Goal: Task Accomplishment & Management: Use online tool/utility

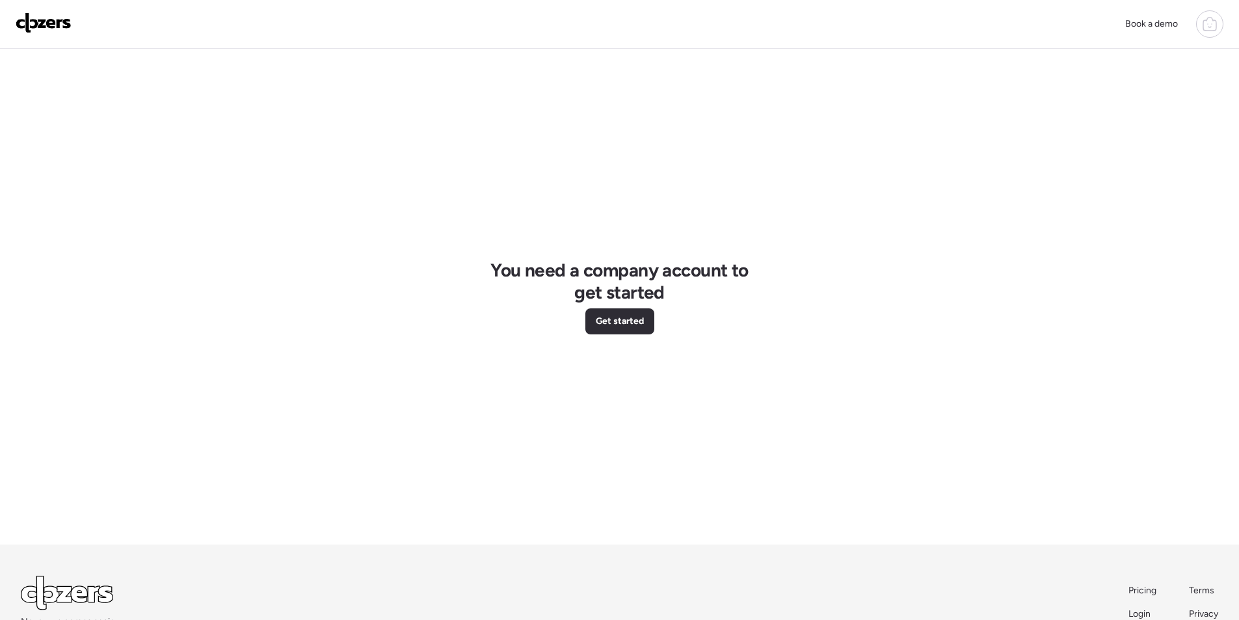
click at [1205, 18] on icon at bounding box center [1210, 24] width 16 height 16
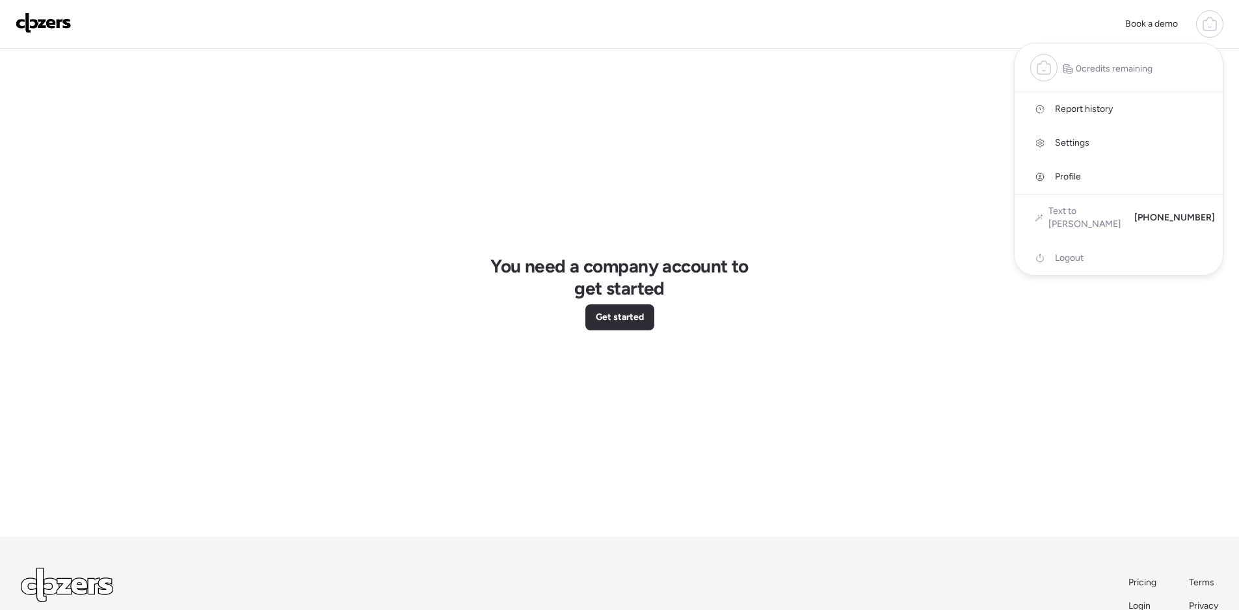
click at [35, 18] on img at bounding box center [44, 22] width 56 height 21
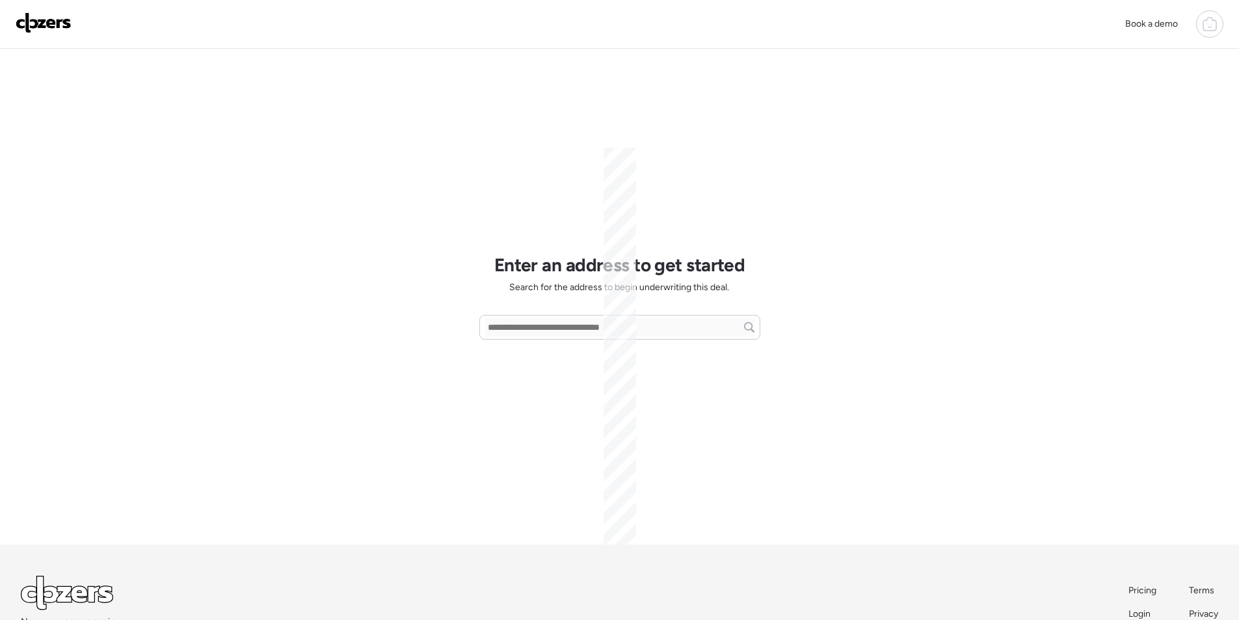
click at [1215, 14] on div at bounding box center [1209, 23] width 27 height 27
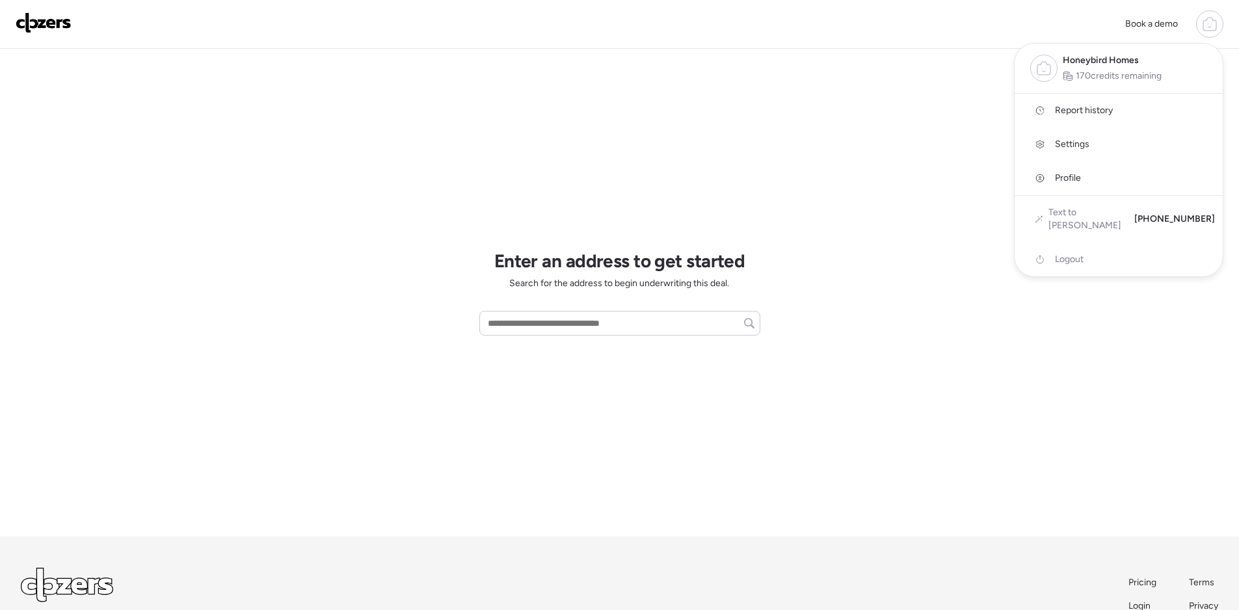
click at [1207, 27] on icon at bounding box center [1210, 24] width 16 height 16
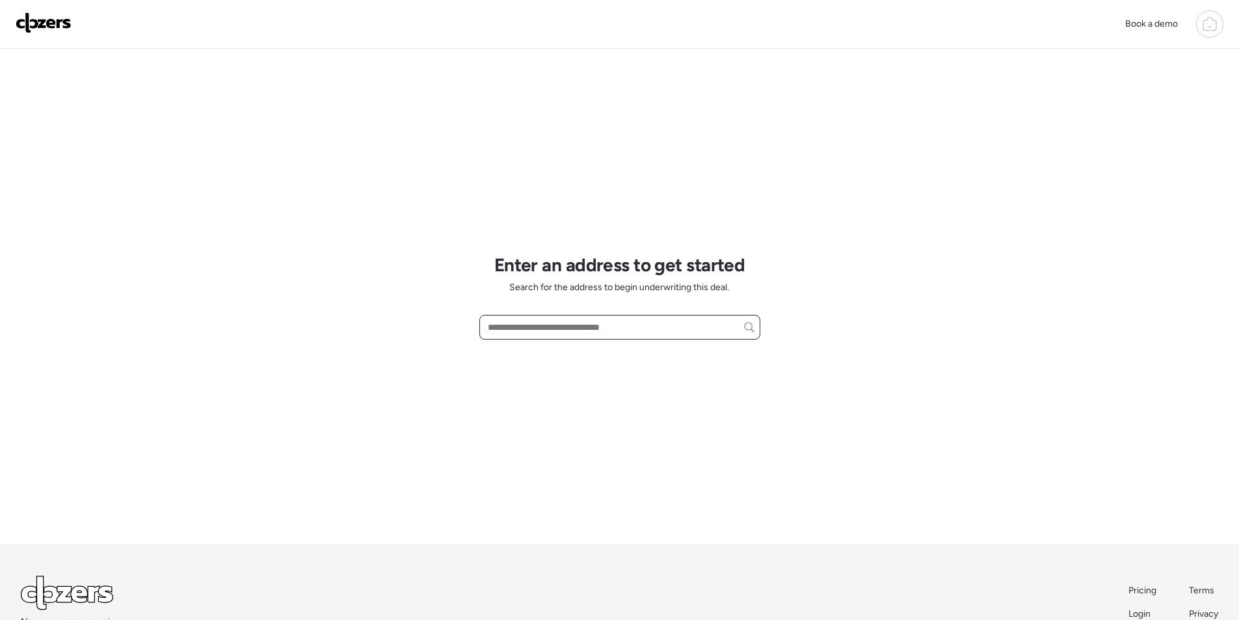
click at [615, 331] on input "text" at bounding box center [619, 327] width 269 height 18
paste input "**********"
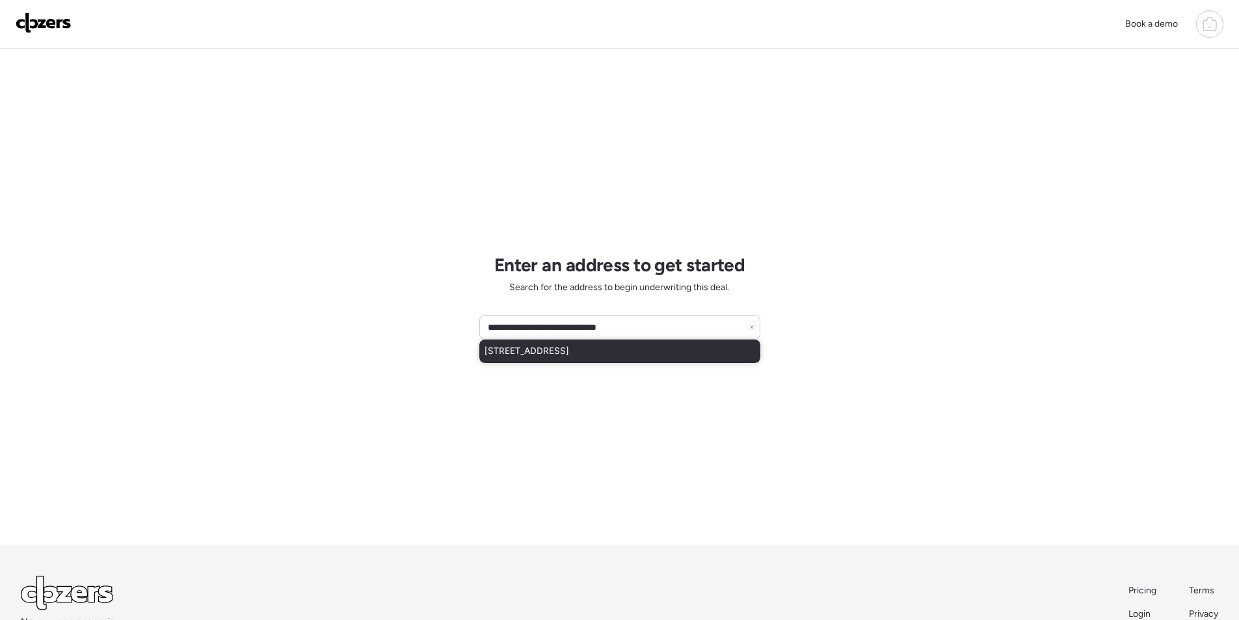
click at [503, 339] on div "2501 N 23rd St, Phoenix, AZ, 85006" at bounding box center [619, 350] width 281 height 23
type input "**********"
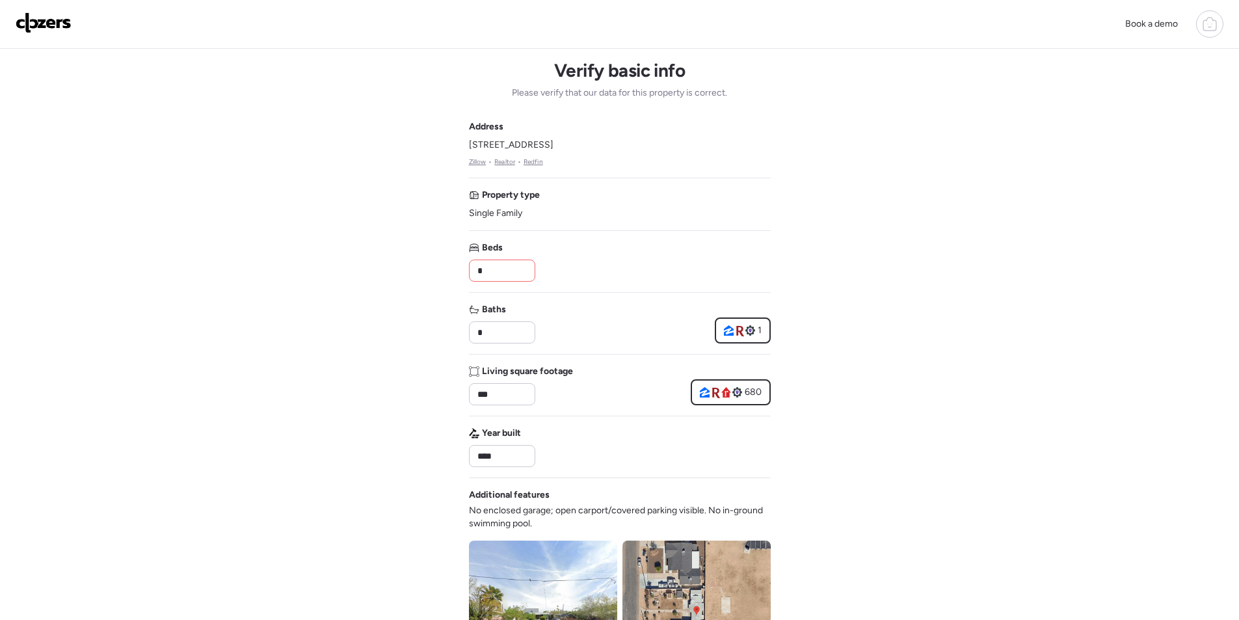
click at [483, 263] on input "*" at bounding box center [502, 270] width 55 height 18
click at [484, 263] on input "*" at bounding box center [502, 270] width 55 height 18
type input "*"
click at [673, 270] on div "Beds *" at bounding box center [620, 261] width 302 height 40
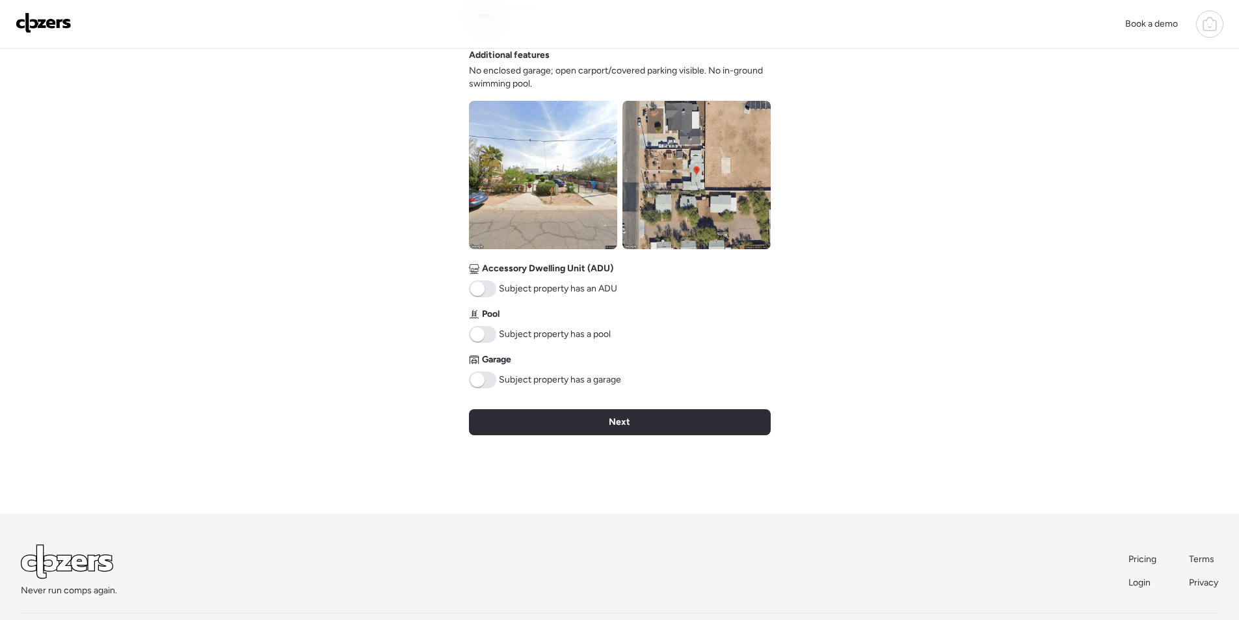
scroll to position [465, 0]
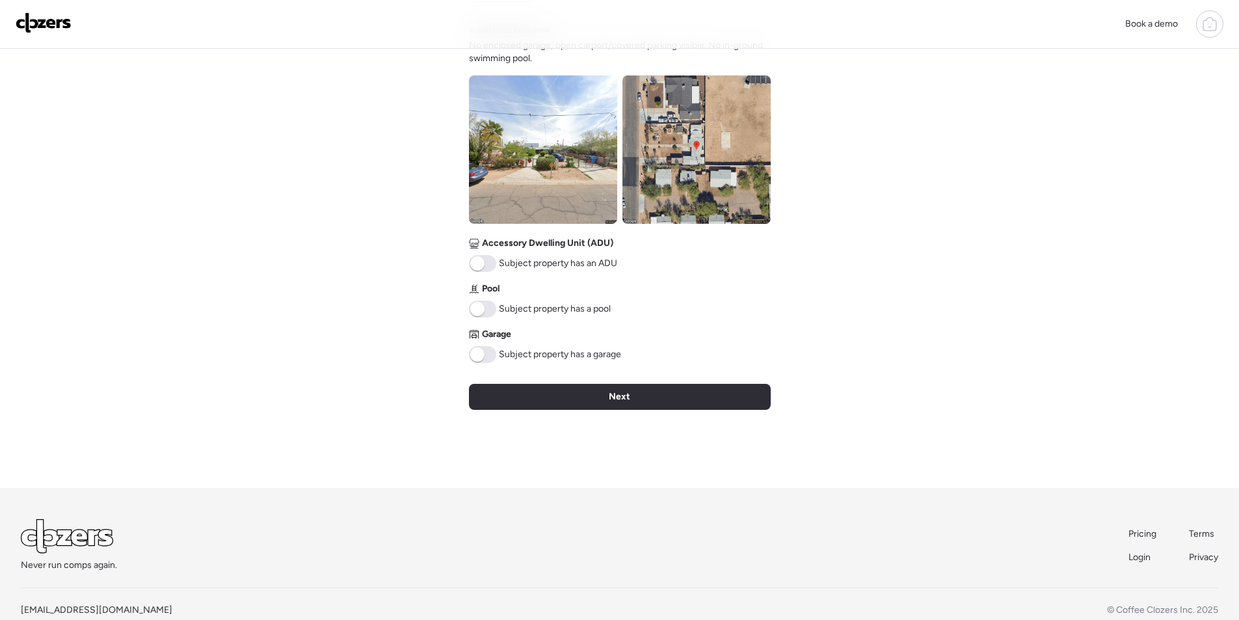
click at [606, 401] on div "Next" at bounding box center [620, 397] width 302 height 26
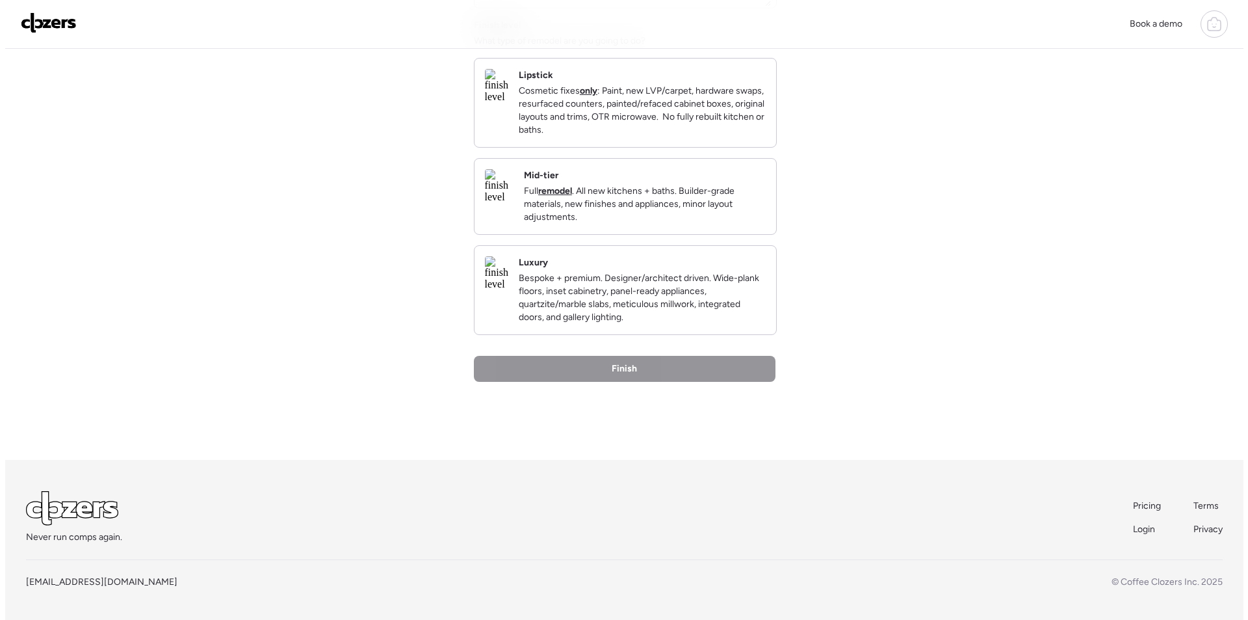
scroll to position [0, 0]
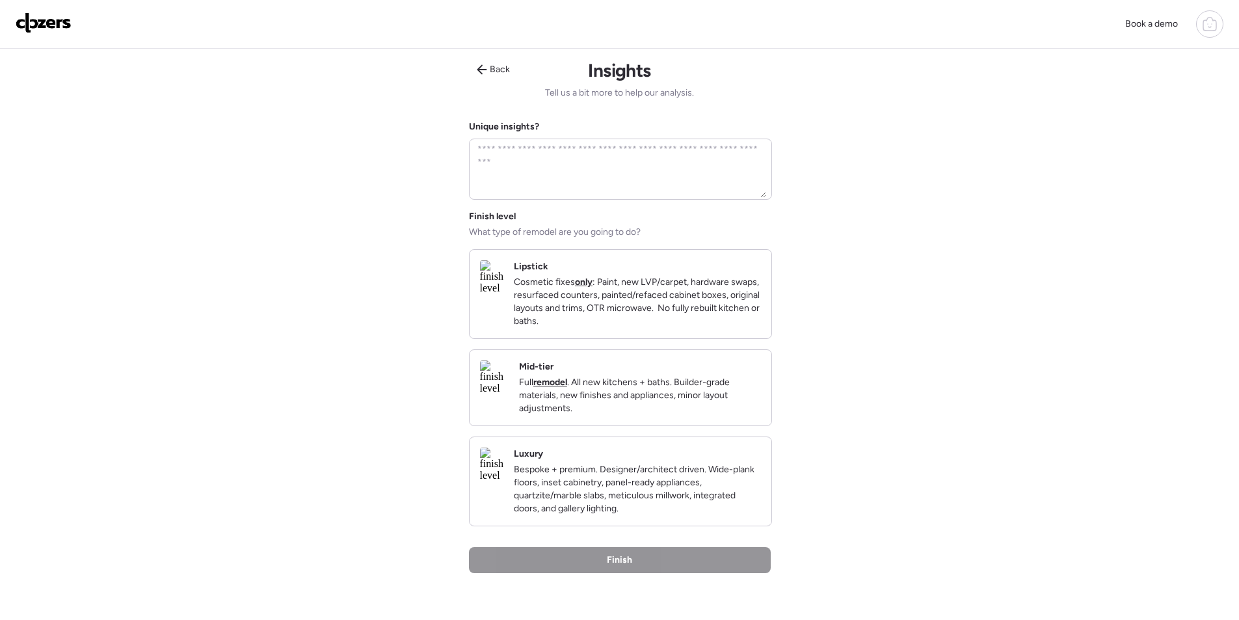
click at [711, 386] on div "Mid-tier Full remodel . All new kitchens + baths. Builder-grade materials, new …" at bounding box center [640, 387] width 242 height 55
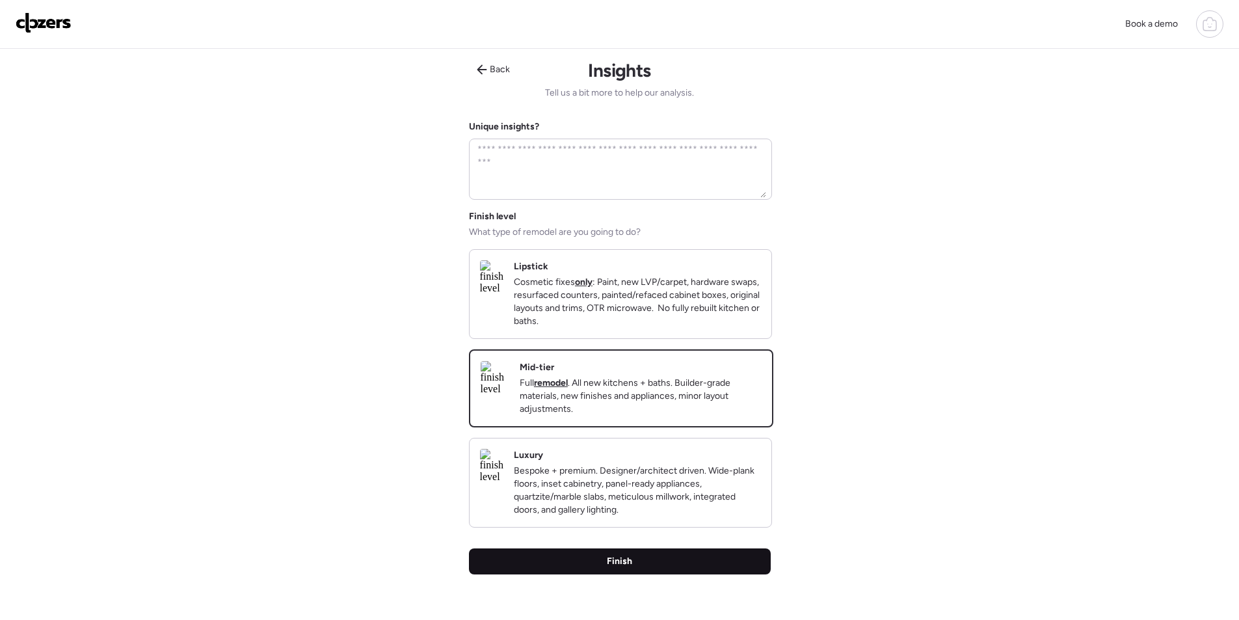
click at [737, 570] on div "Finish" at bounding box center [620, 561] width 302 height 26
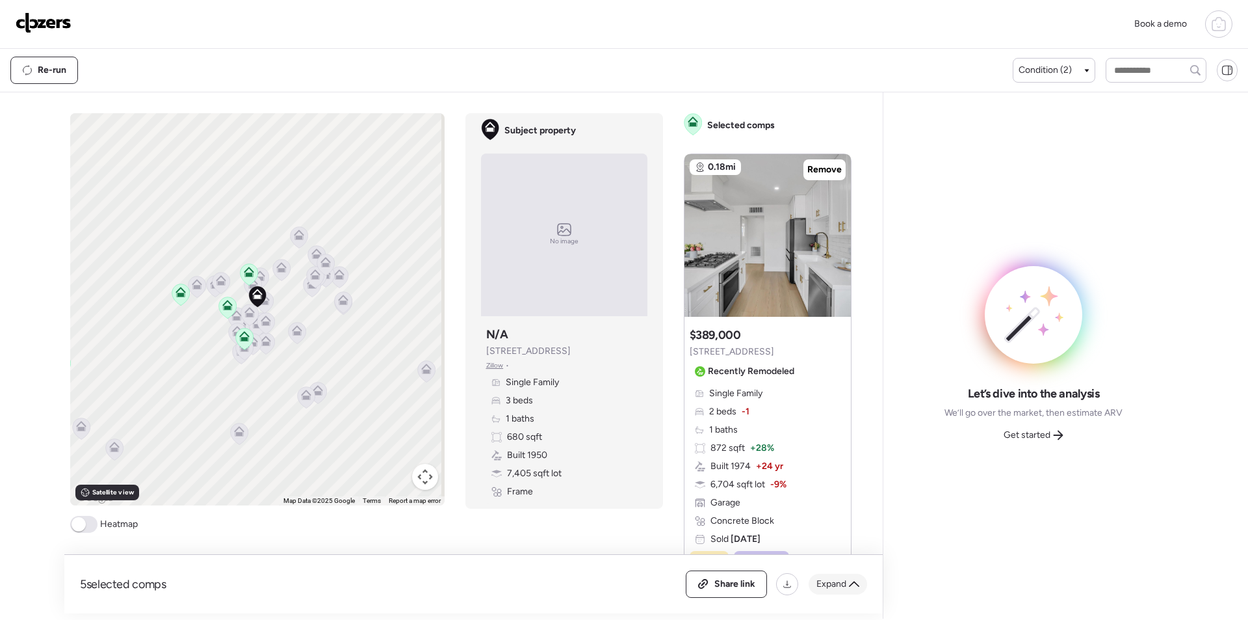
click at [847, 586] on div "Expand" at bounding box center [838, 583] width 59 height 21
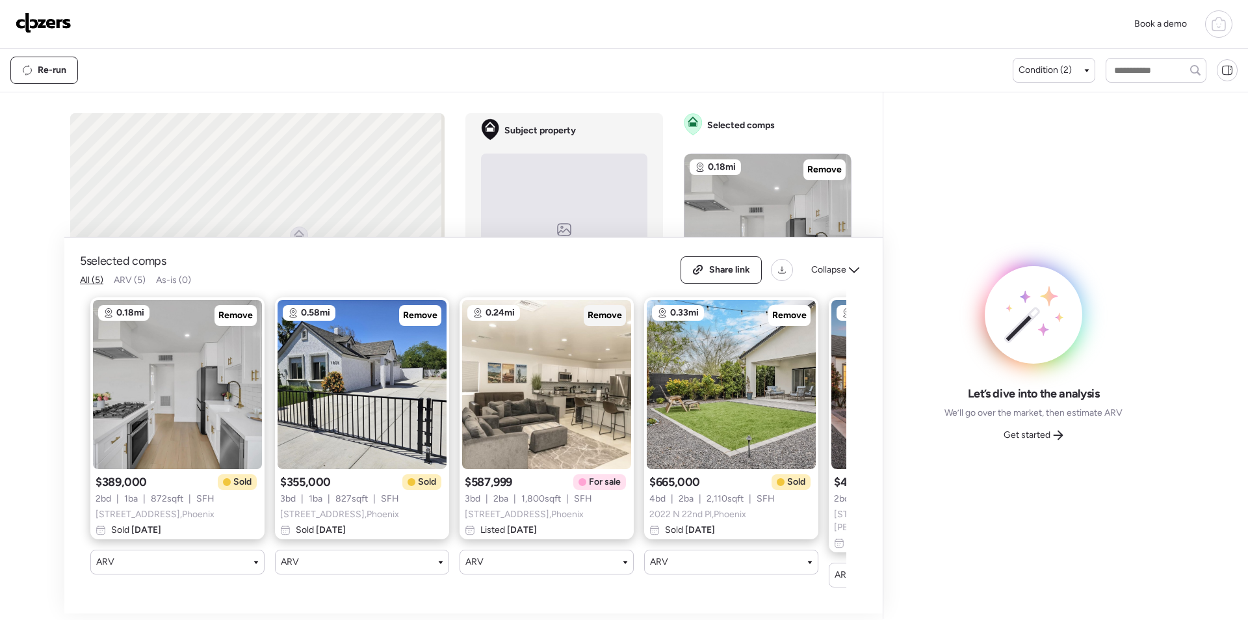
click at [611, 320] on span "Remove" at bounding box center [605, 315] width 34 height 13
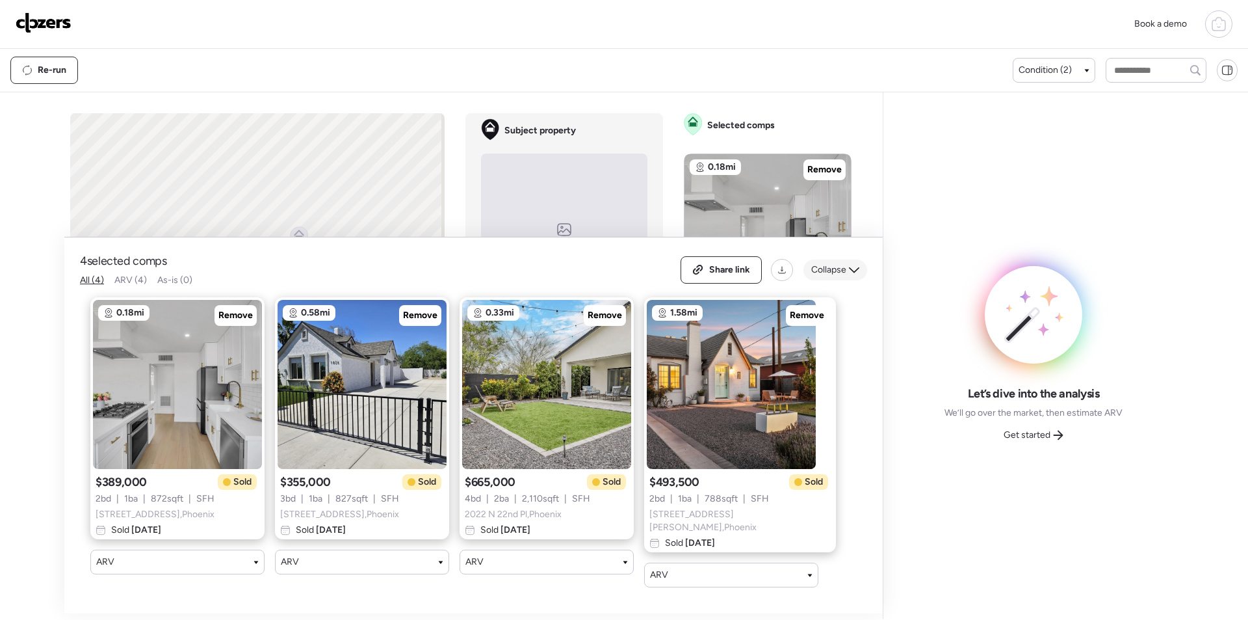
click at [832, 280] on div "Collapse" at bounding box center [836, 269] width 64 height 21
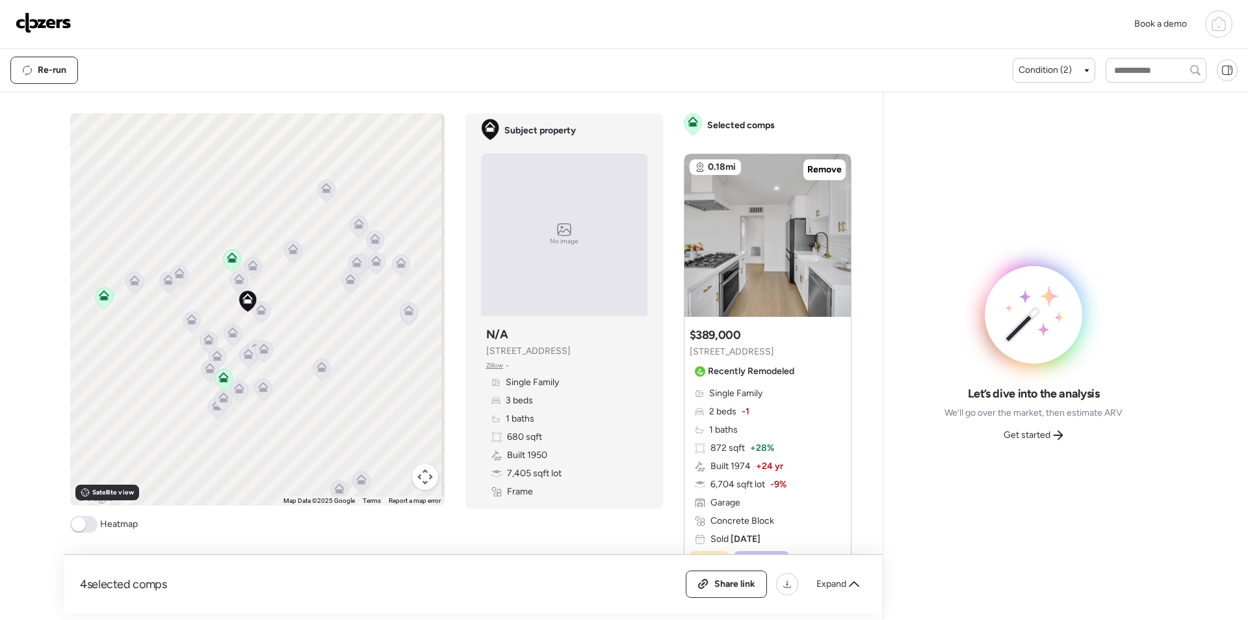
click at [264, 311] on icon at bounding box center [261, 311] width 18 height 21
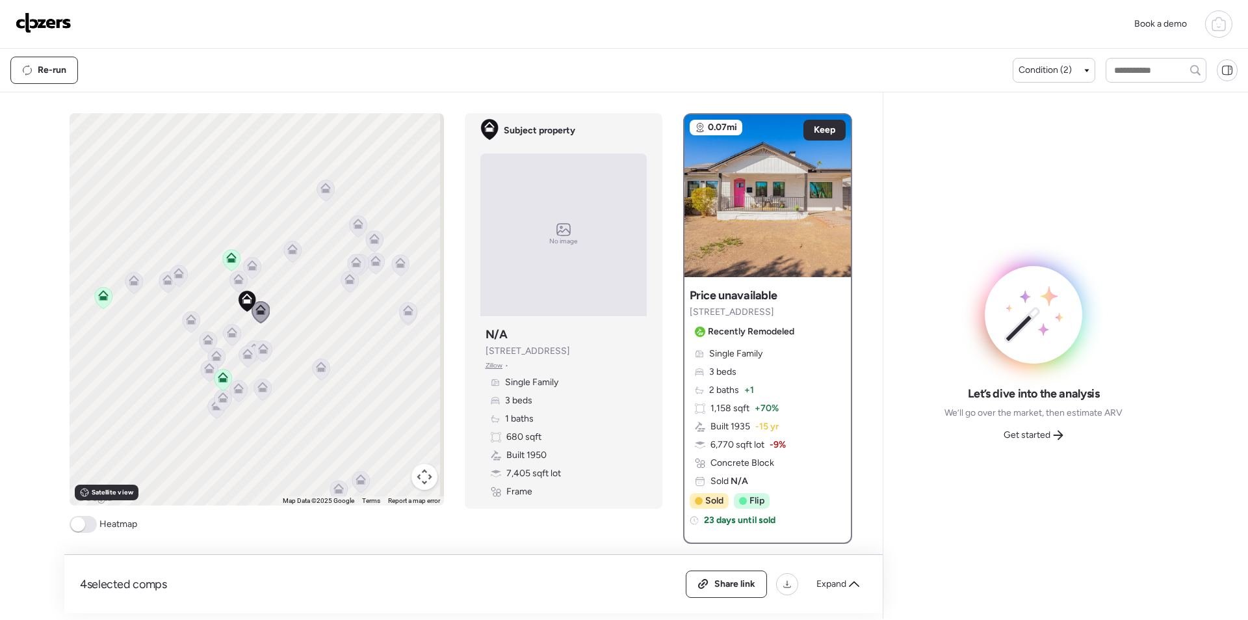
click at [230, 288] on icon at bounding box center [239, 280] width 18 height 21
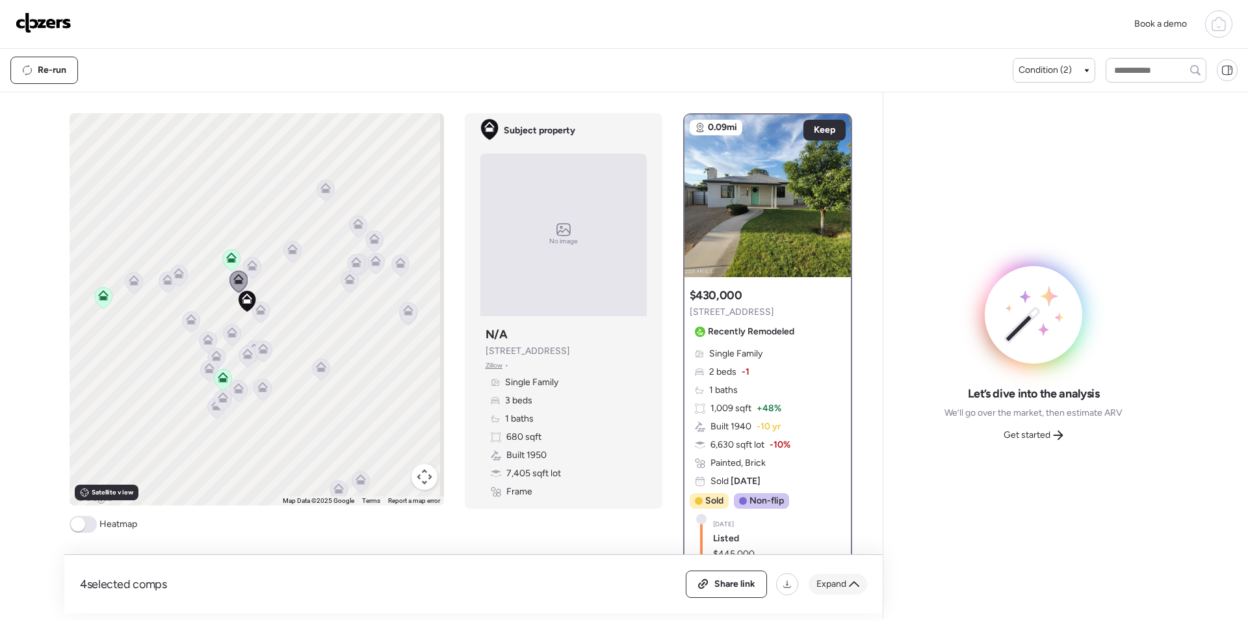
click at [832, 583] on span "Expand" at bounding box center [832, 583] width 30 height 13
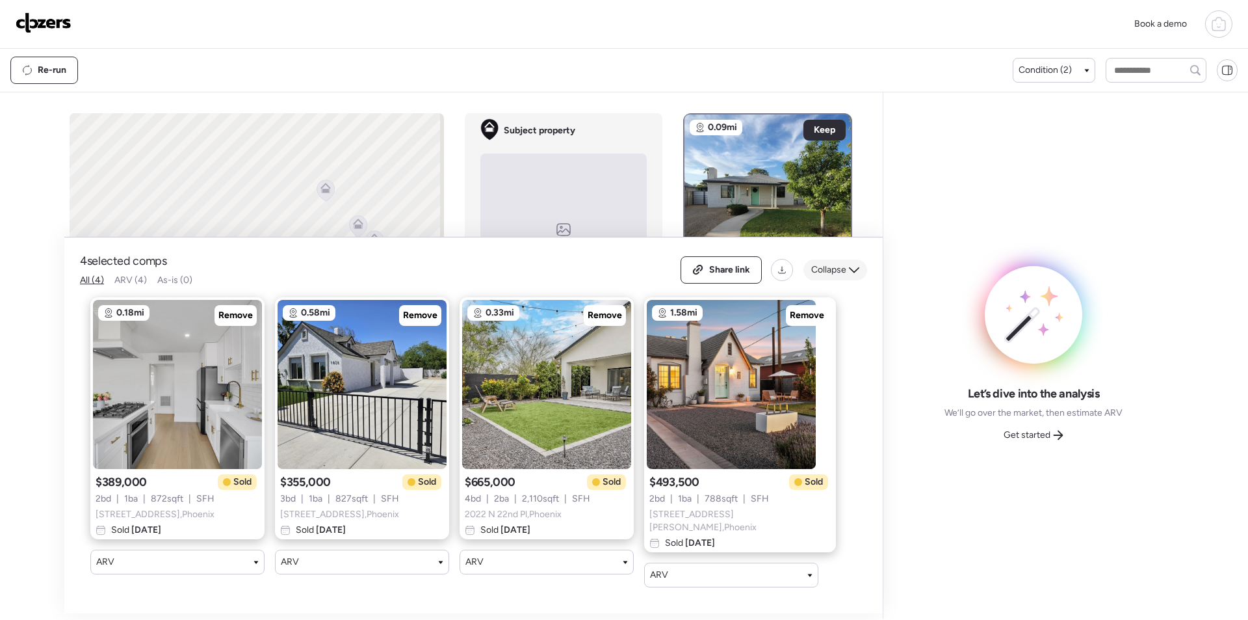
click at [835, 276] on span "Collapse" at bounding box center [828, 269] width 35 height 13
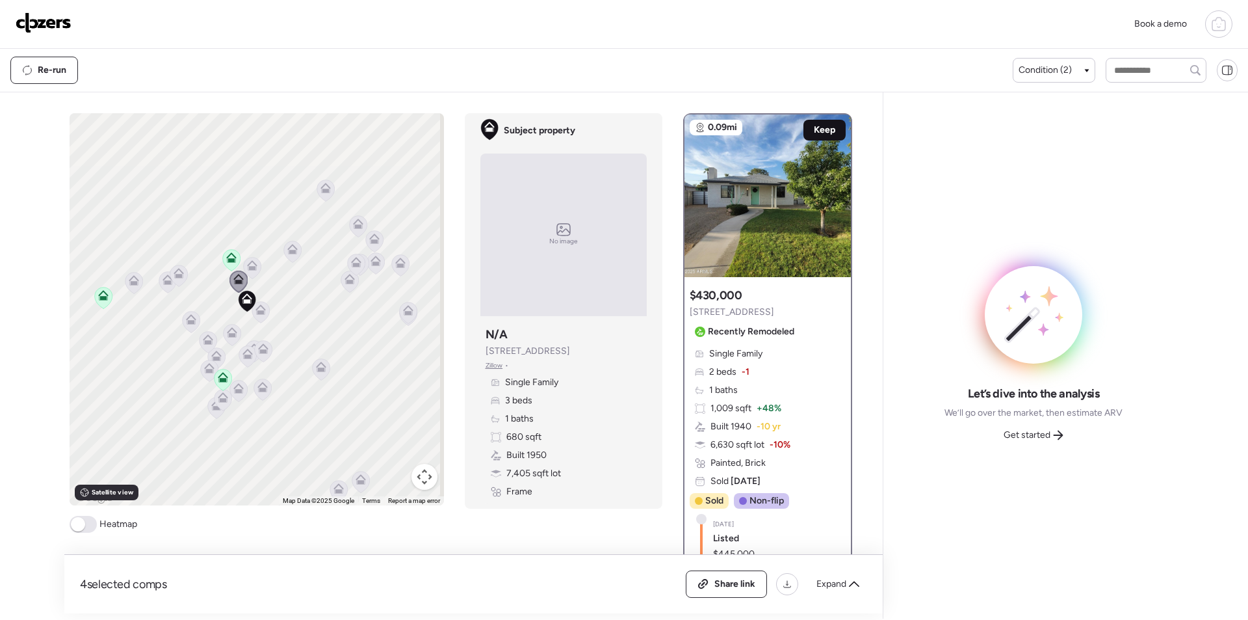
click at [814, 131] on span "Keep" at bounding box center [824, 130] width 21 height 13
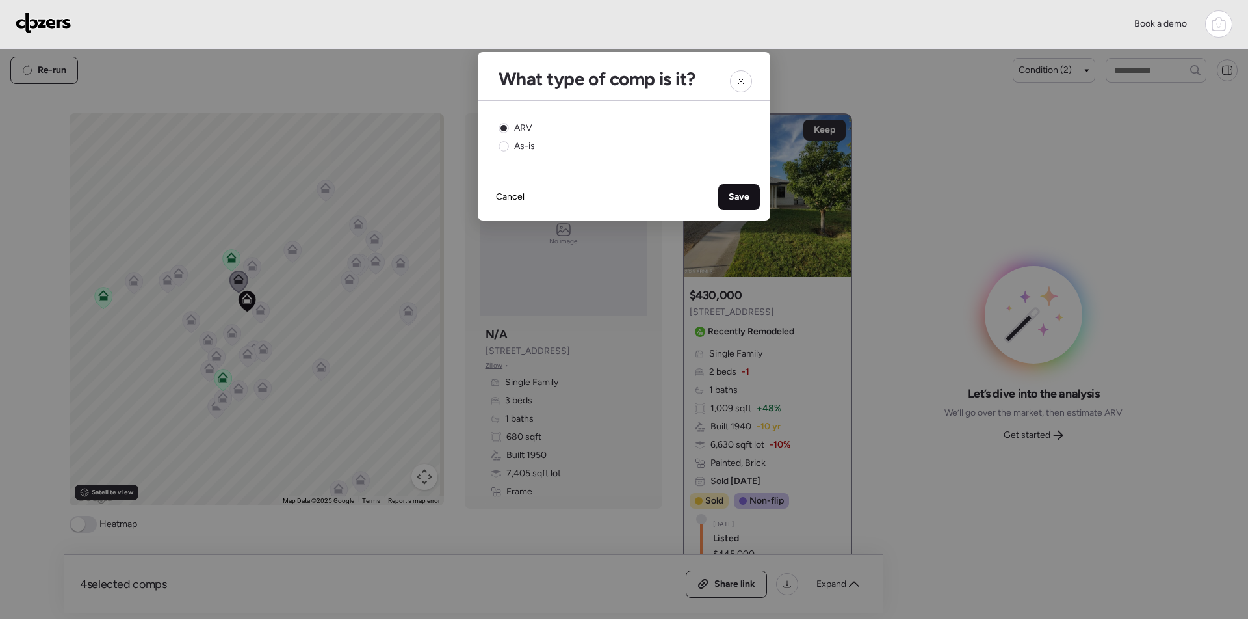
click at [750, 196] on div "Save" at bounding box center [739, 197] width 42 height 26
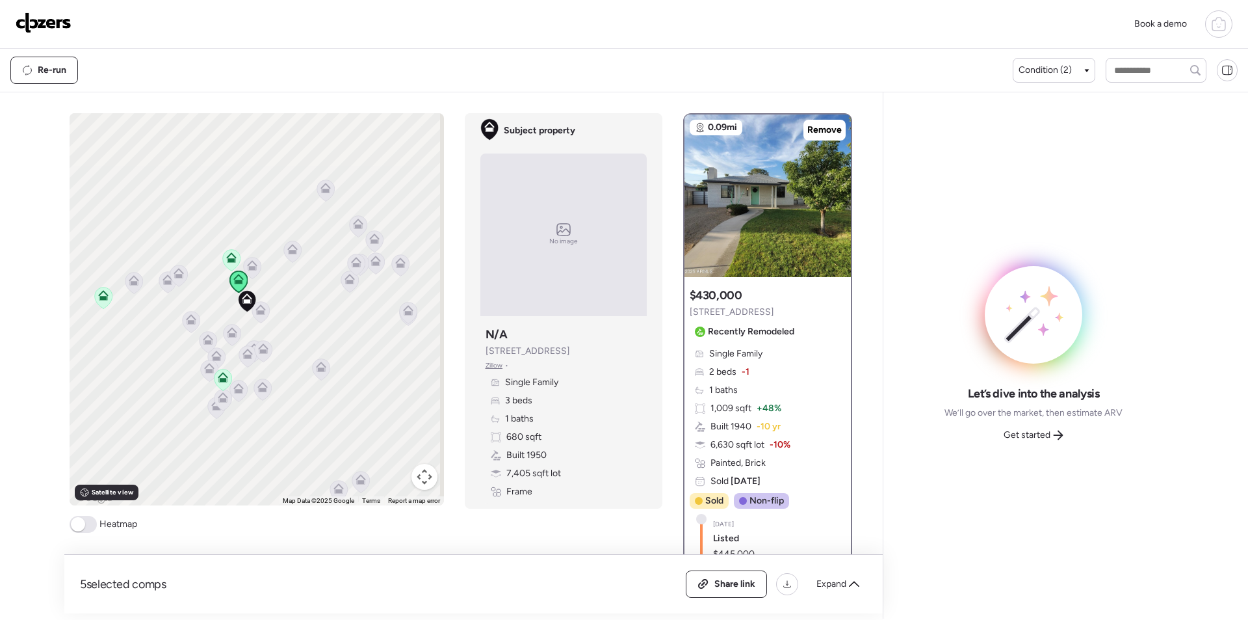
click at [243, 267] on icon at bounding box center [252, 267] width 18 height 21
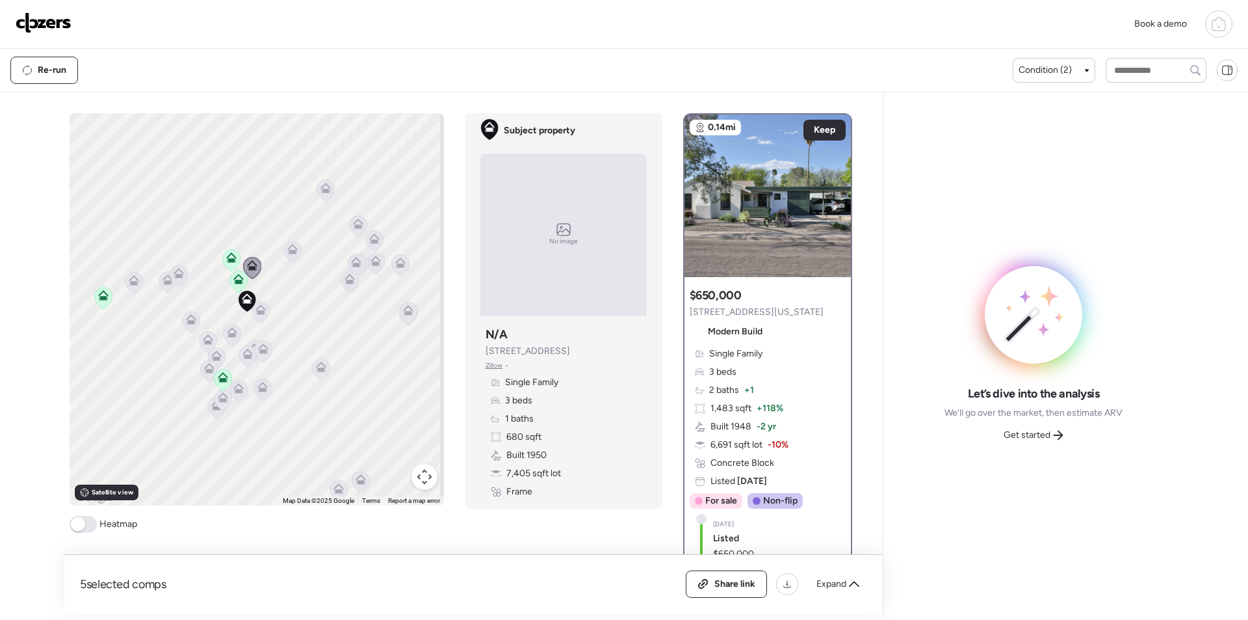
click at [228, 337] on icon at bounding box center [232, 335] width 8 height 4
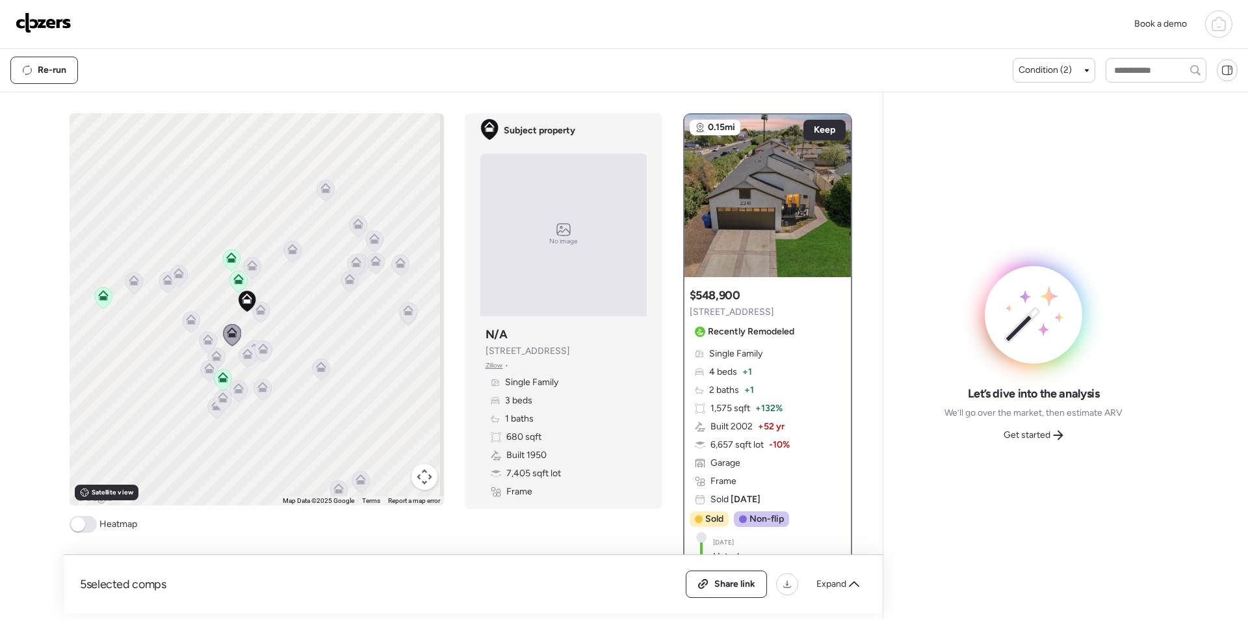
click at [186, 319] on icon at bounding box center [191, 319] width 10 height 10
click at [187, 321] on icon at bounding box center [191, 322] width 8 height 4
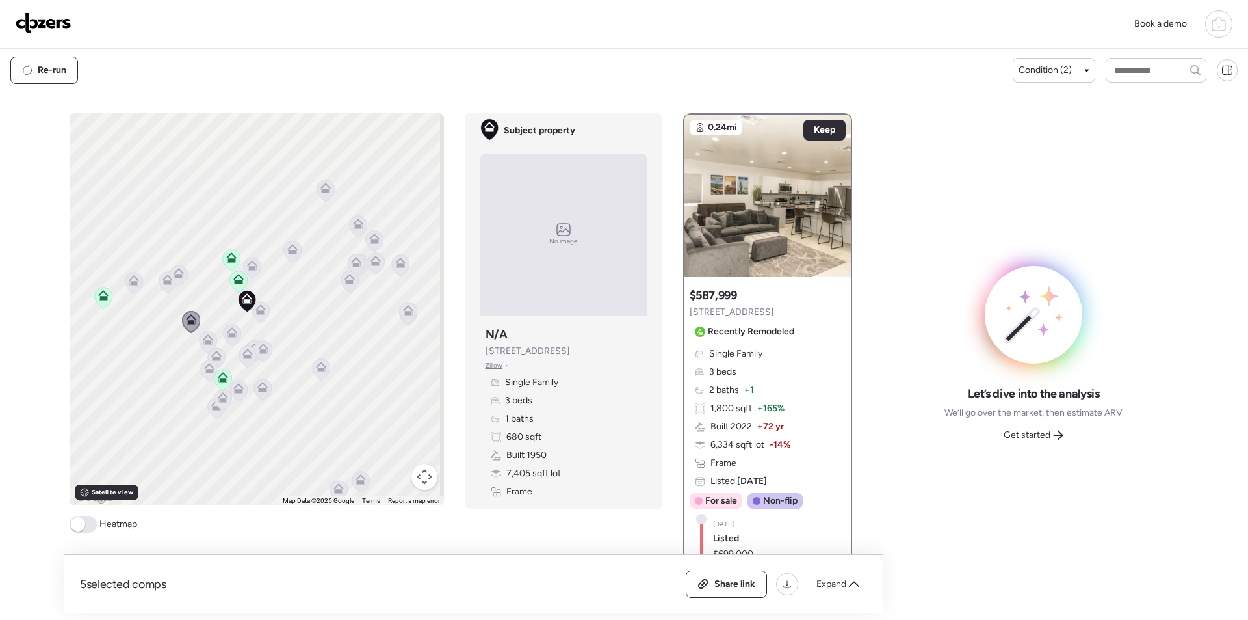
click at [177, 272] on icon at bounding box center [179, 271] width 10 height 6
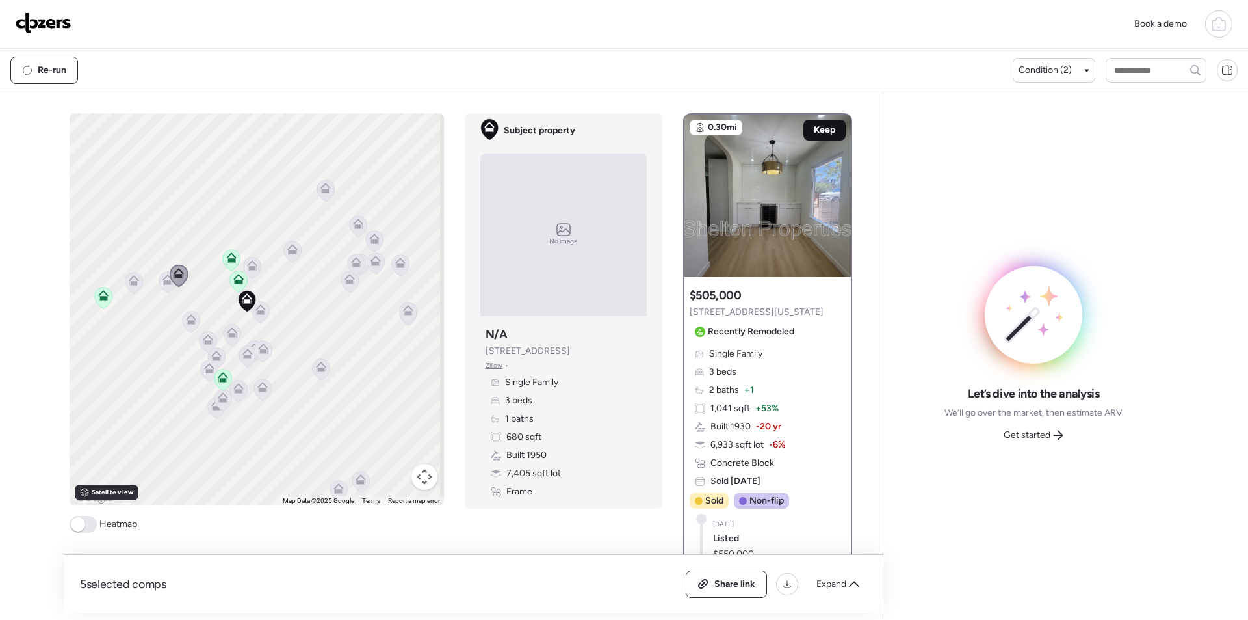
click at [815, 131] on span "Keep" at bounding box center [824, 130] width 21 height 13
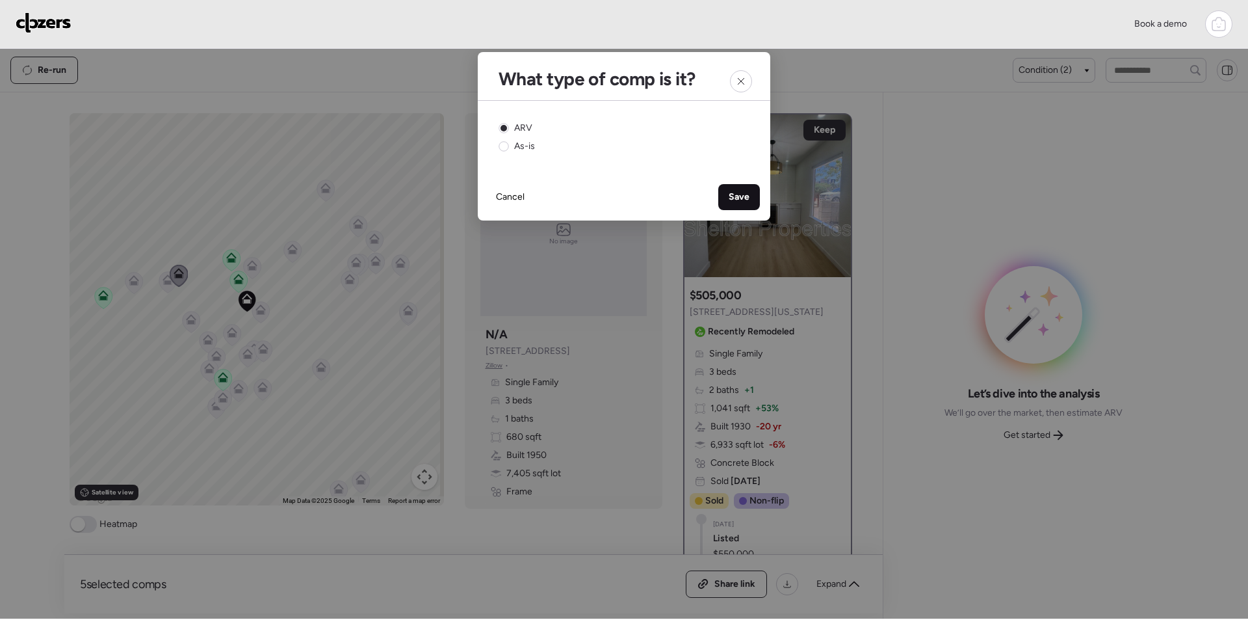
click at [733, 196] on span "Save" at bounding box center [739, 197] width 21 height 13
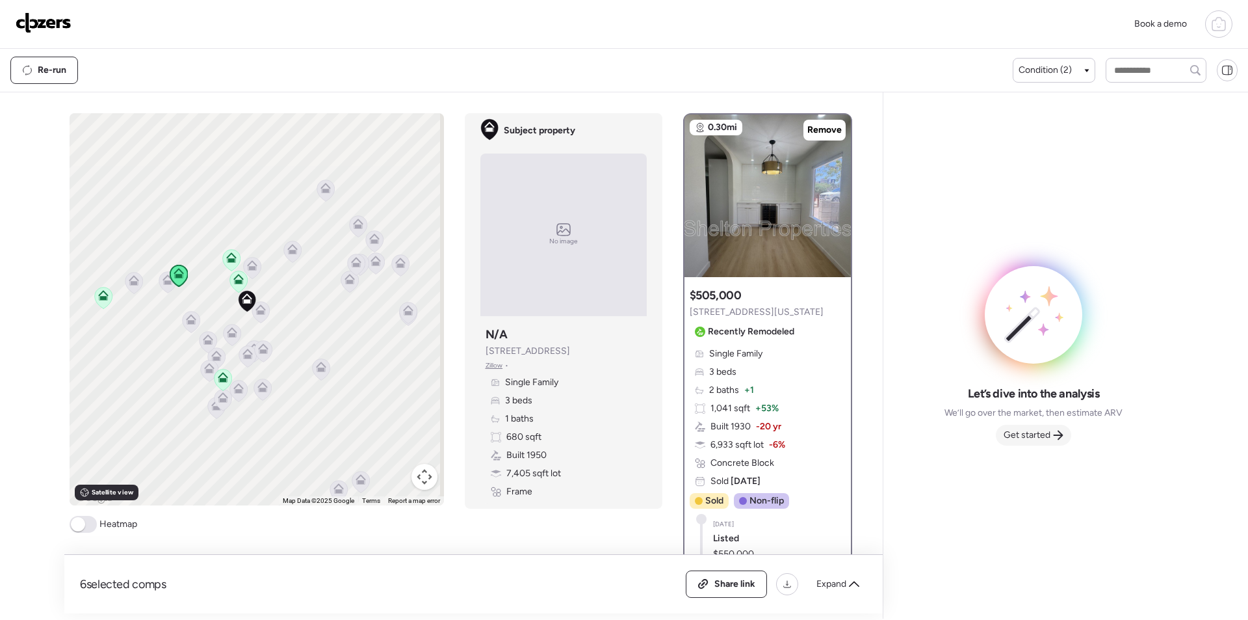
click at [1024, 434] on span "Get started" at bounding box center [1027, 434] width 47 height 13
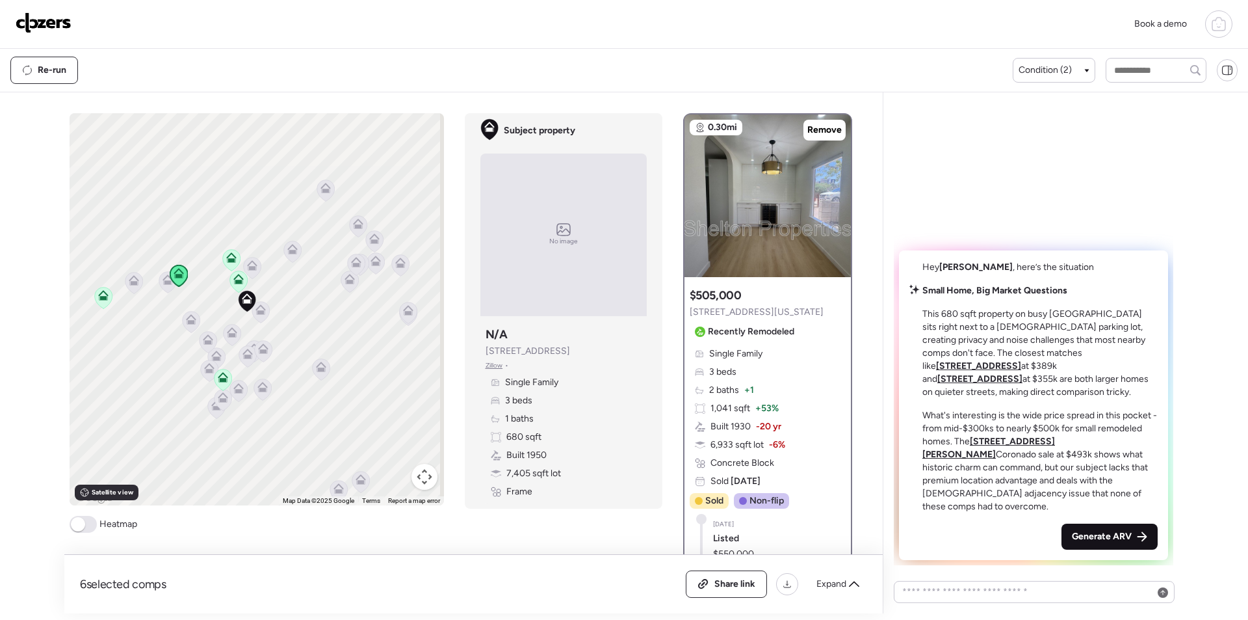
click at [1122, 532] on span "Generate ARV" at bounding box center [1102, 536] width 60 height 13
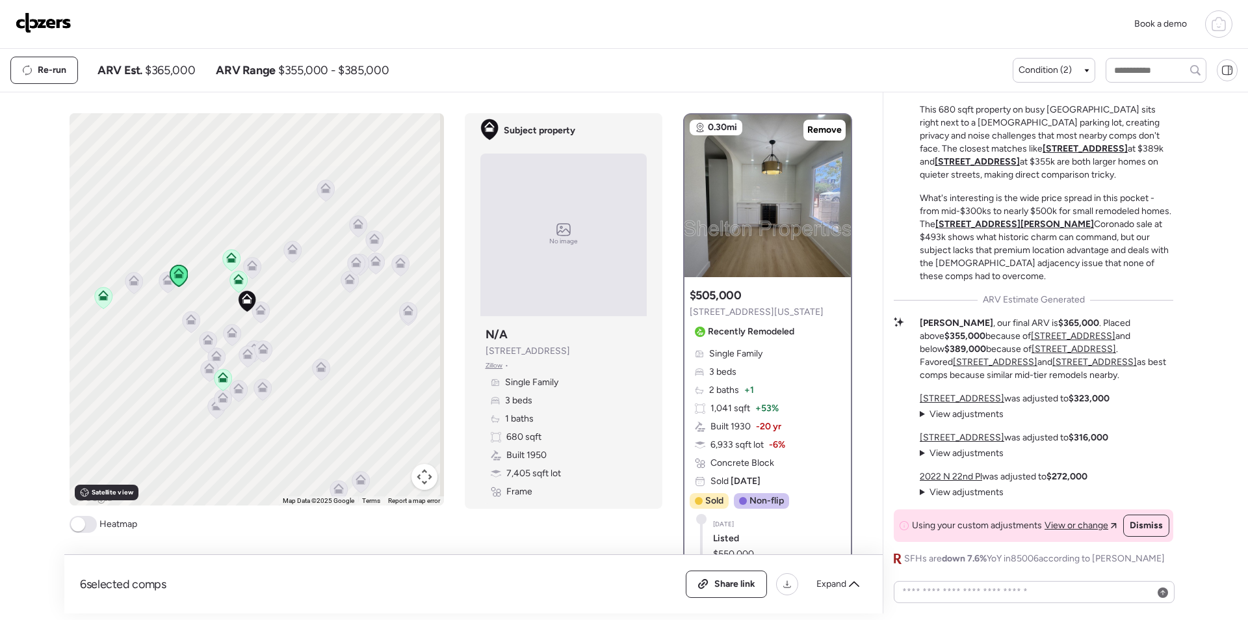
click at [169, 77] on span "$365,000" at bounding box center [170, 70] width 50 height 16
click at [172, 70] on span "$365,000" at bounding box center [170, 70] width 50 height 16
copy span "365,000"
click at [52, 27] on img at bounding box center [44, 22] width 56 height 21
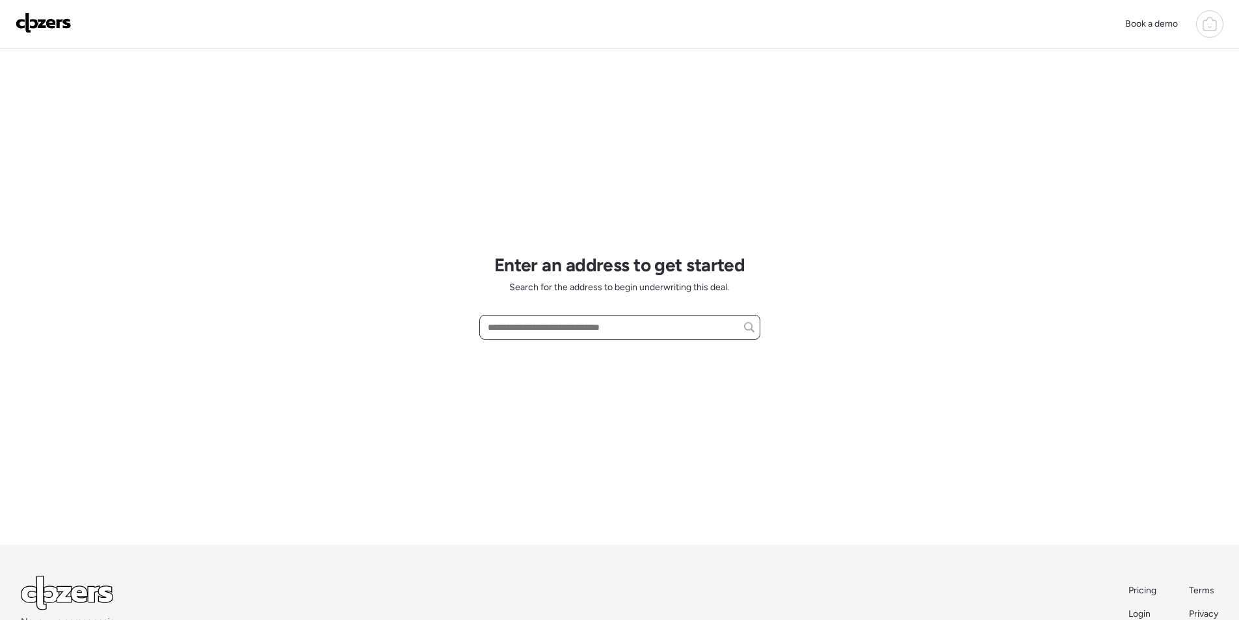
click at [531, 325] on input "text" at bounding box center [619, 327] width 269 height 18
paste input "**********"
click at [588, 344] on div "5038 N 18th Ave, Phoenix, AZ, 85015" at bounding box center [619, 350] width 281 height 23
type input "**********"
click at [504, 212] on div "**********" at bounding box center [619, 296] width 281 height 495
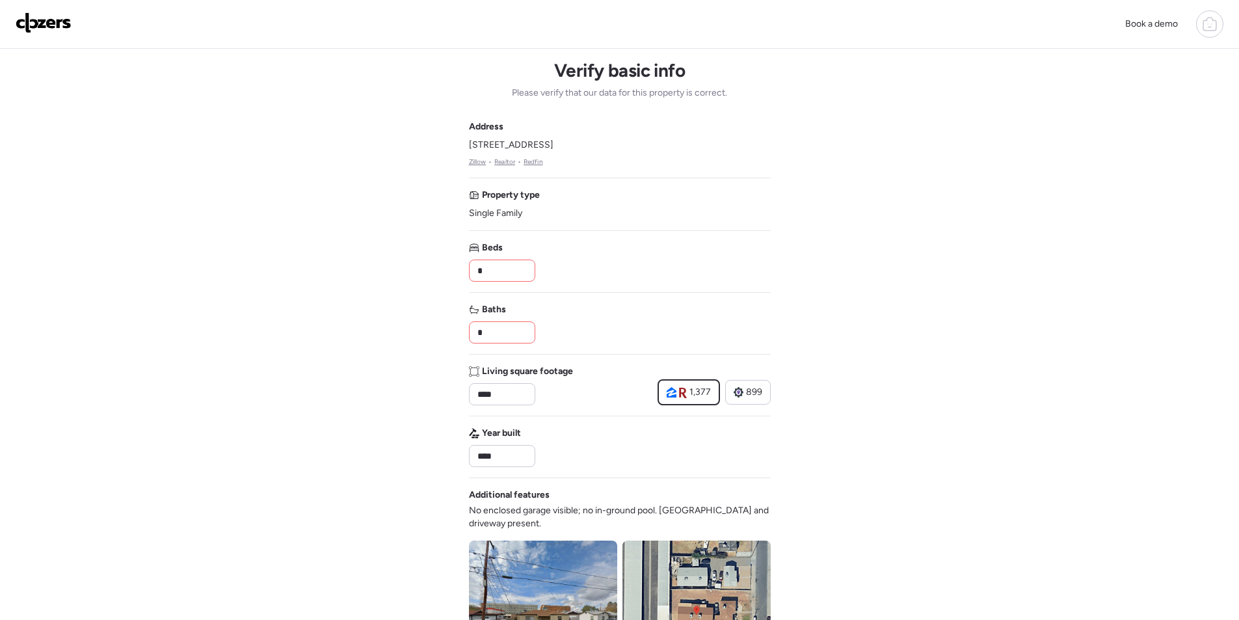
click at [499, 265] on input "*" at bounding box center [502, 270] width 55 height 18
type input "*"
click at [492, 331] on input "*" at bounding box center [502, 332] width 55 height 18
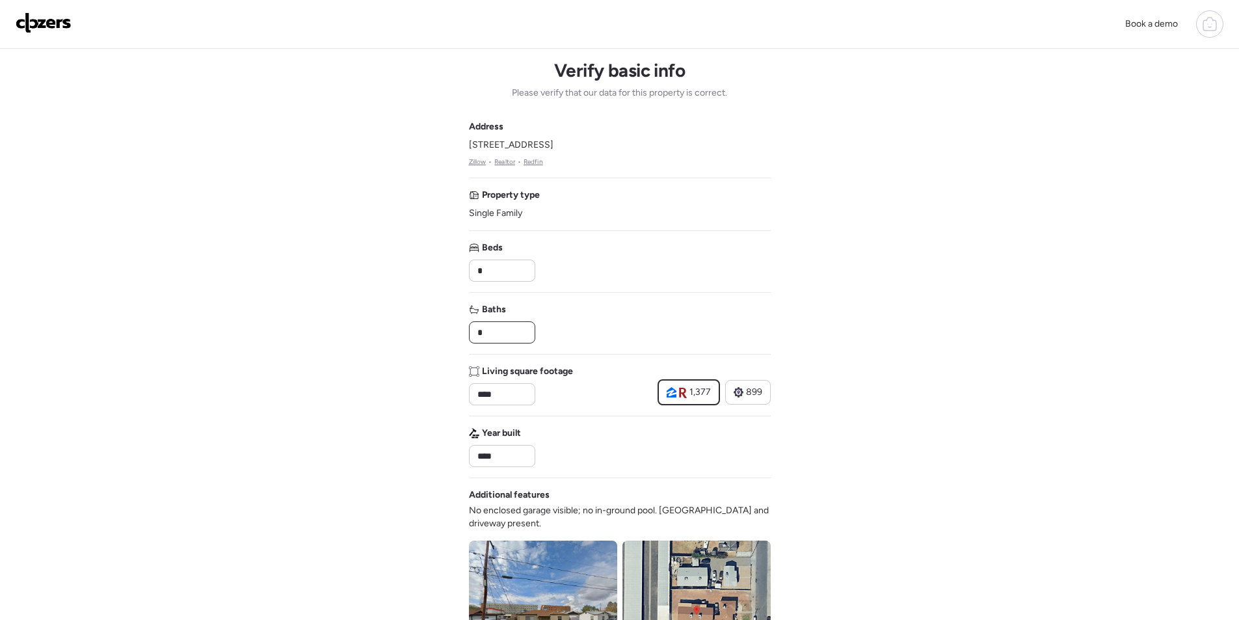
type input "*"
click at [633, 328] on div "Baths *" at bounding box center [620, 323] width 302 height 40
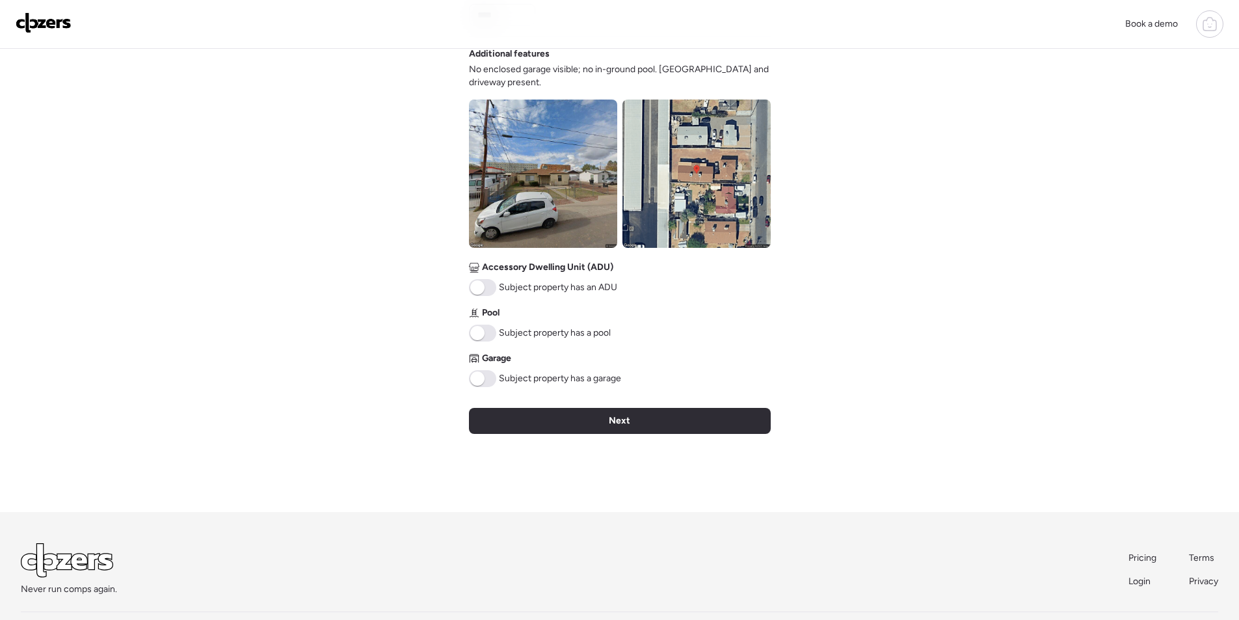
scroll to position [464, 0]
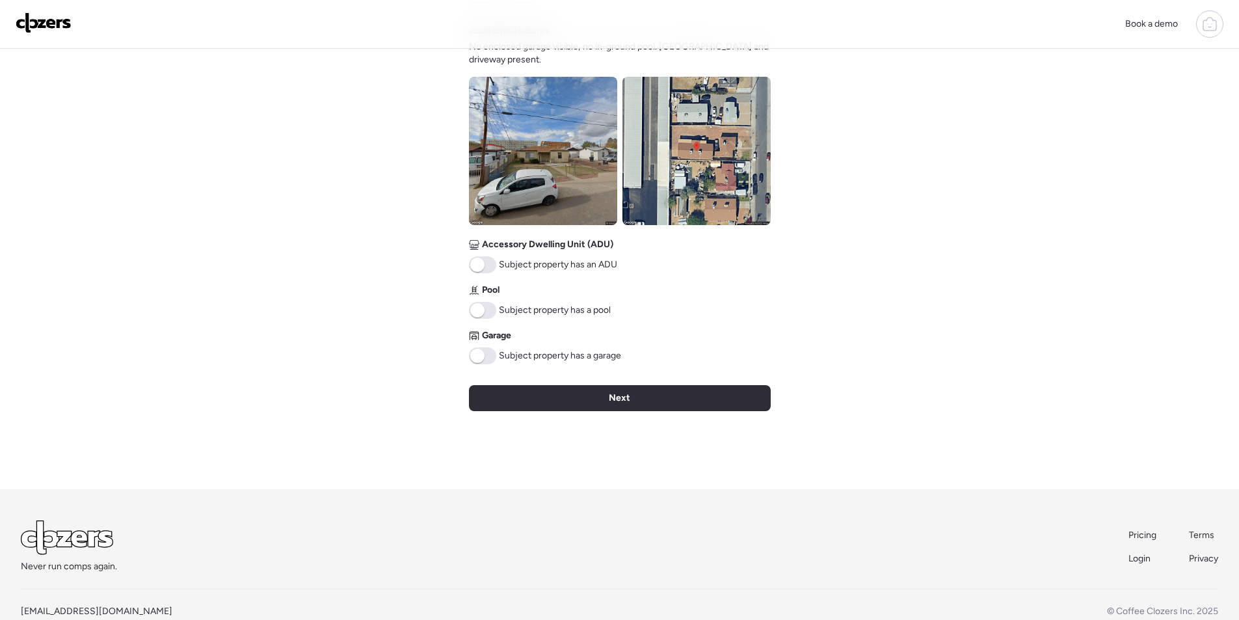
drag, startPoint x: 639, startPoint y: 386, endPoint x: 647, endPoint y: 387, distance: 7.8
click at [639, 386] on div "Next" at bounding box center [620, 398] width 302 height 26
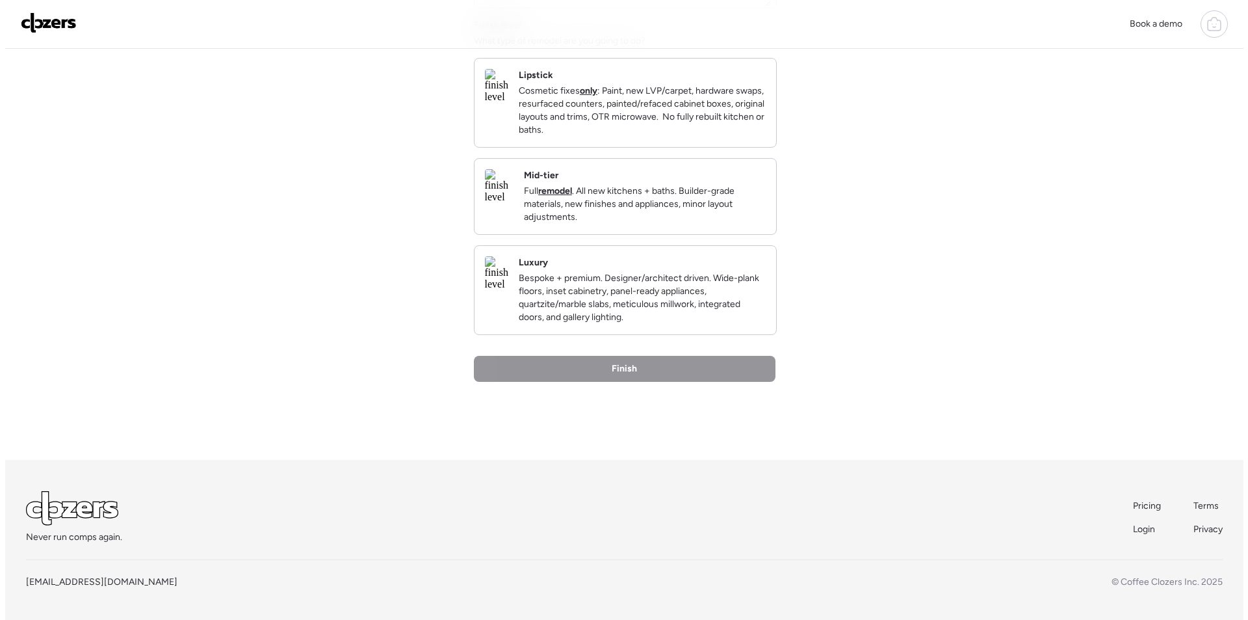
scroll to position [0, 0]
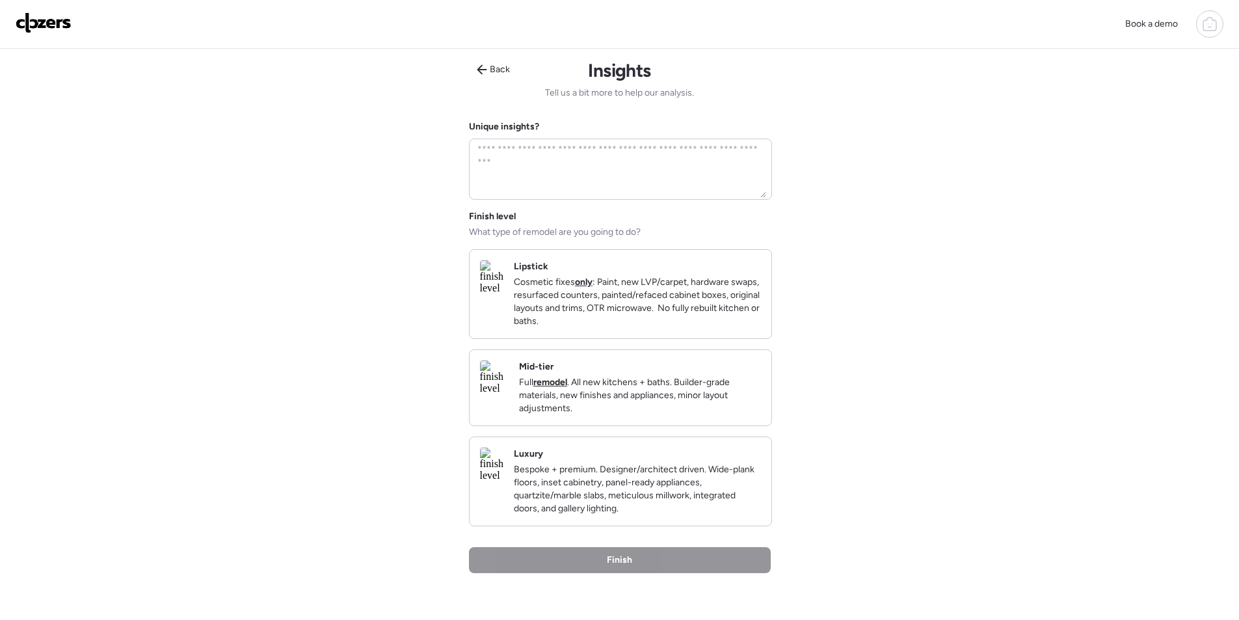
click at [739, 399] on p "Full remodel . All new kitchens + baths. Builder-grade materials, new finishes …" at bounding box center [640, 395] width 242 height 39
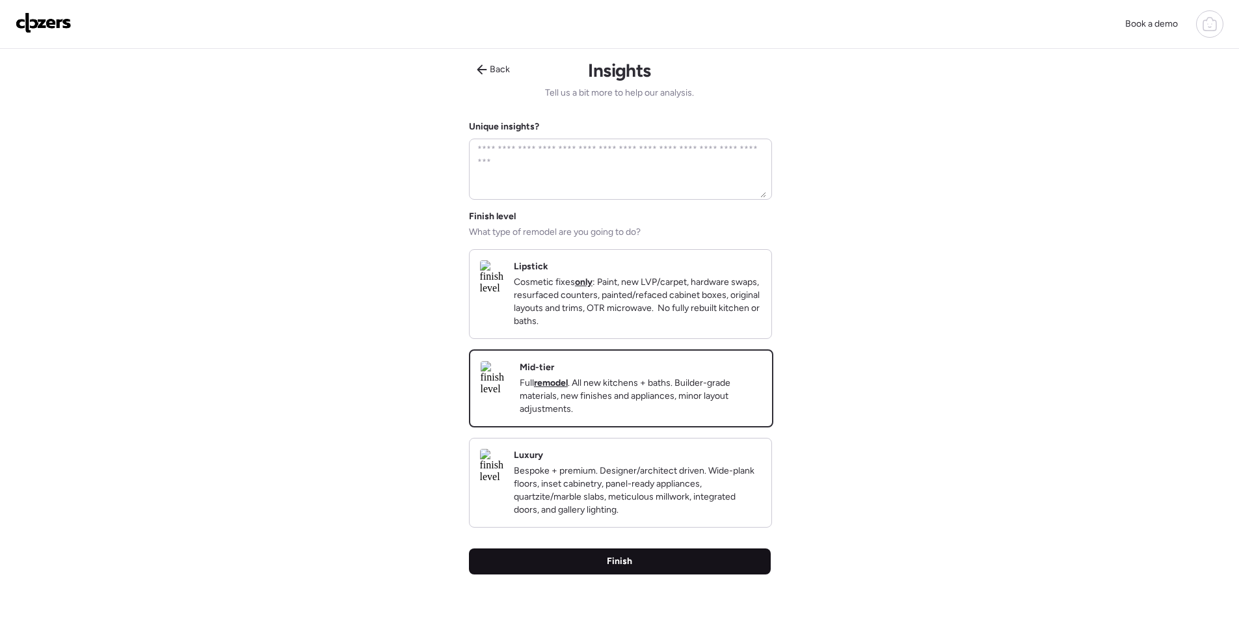
click at [715, 562] on div "Back Insights Tell us a bit more to help our analysis. Unique insights? Finish …" at bounding box center [620, 350] width 302 height 603
click at [715, 564] on div "Finish" at bounding box center [620, 561] width 302 height 26
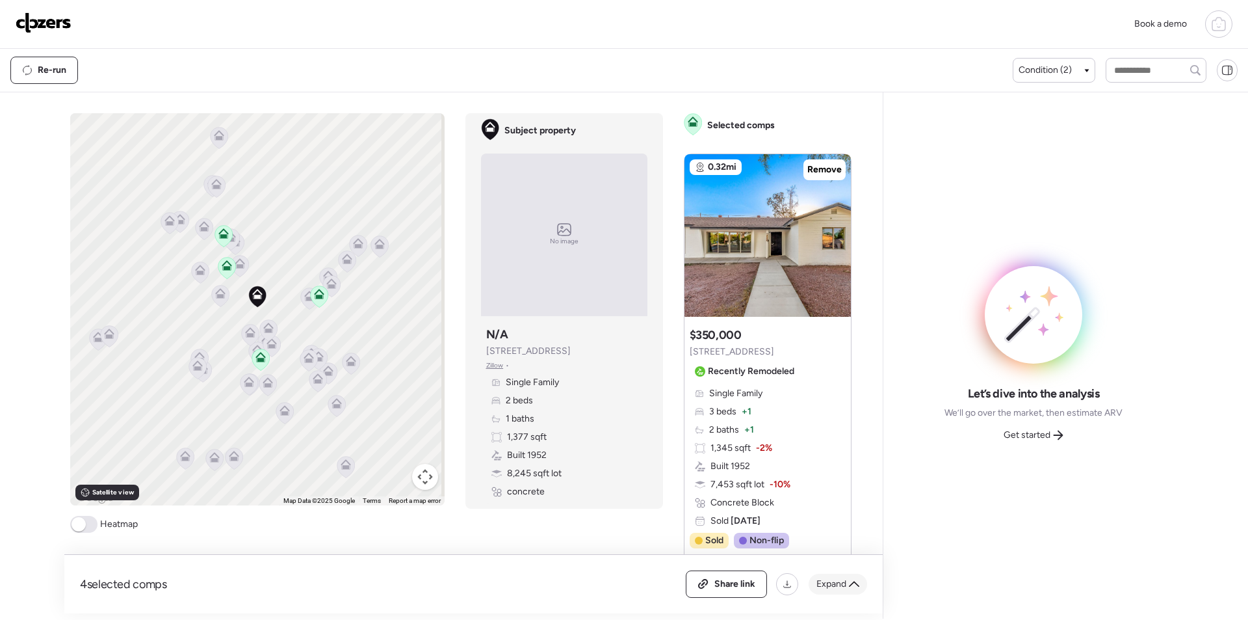
click at [833, 586] on span "Expand" at bounding box center [832, 583] width 30 height 13
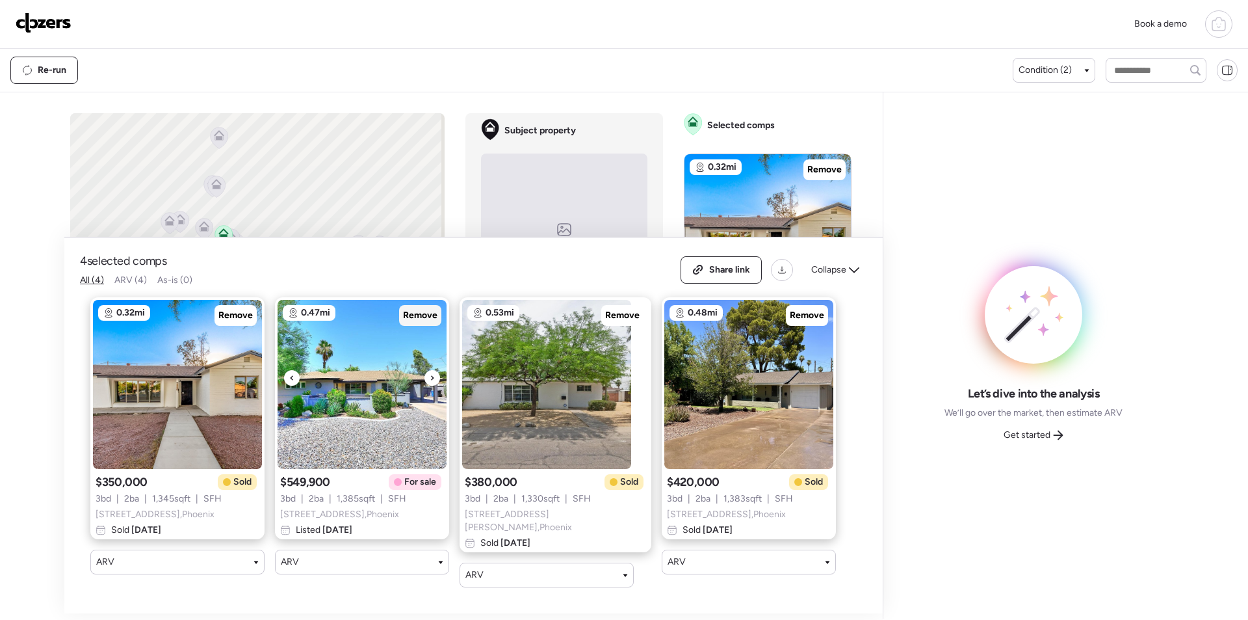
click at [425, 317] on span "Remove" at bounding box center [420, 315] width 34 height 13
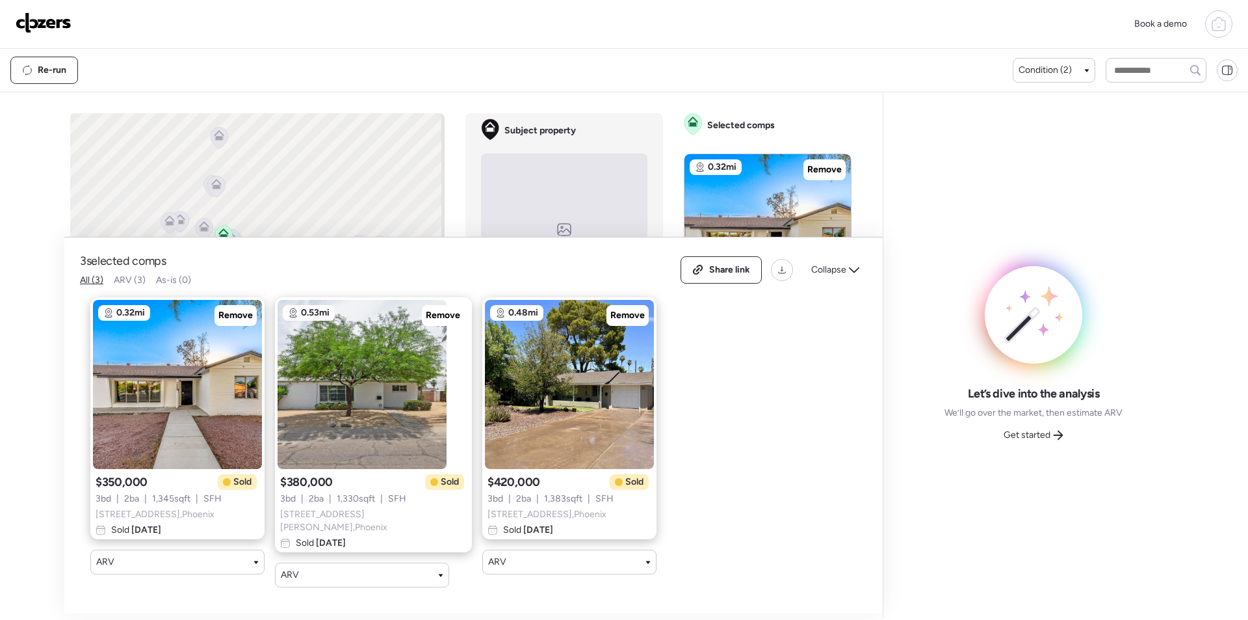
click at [851, 271] on icon at bounding box center [854, 270] width 10 height 10
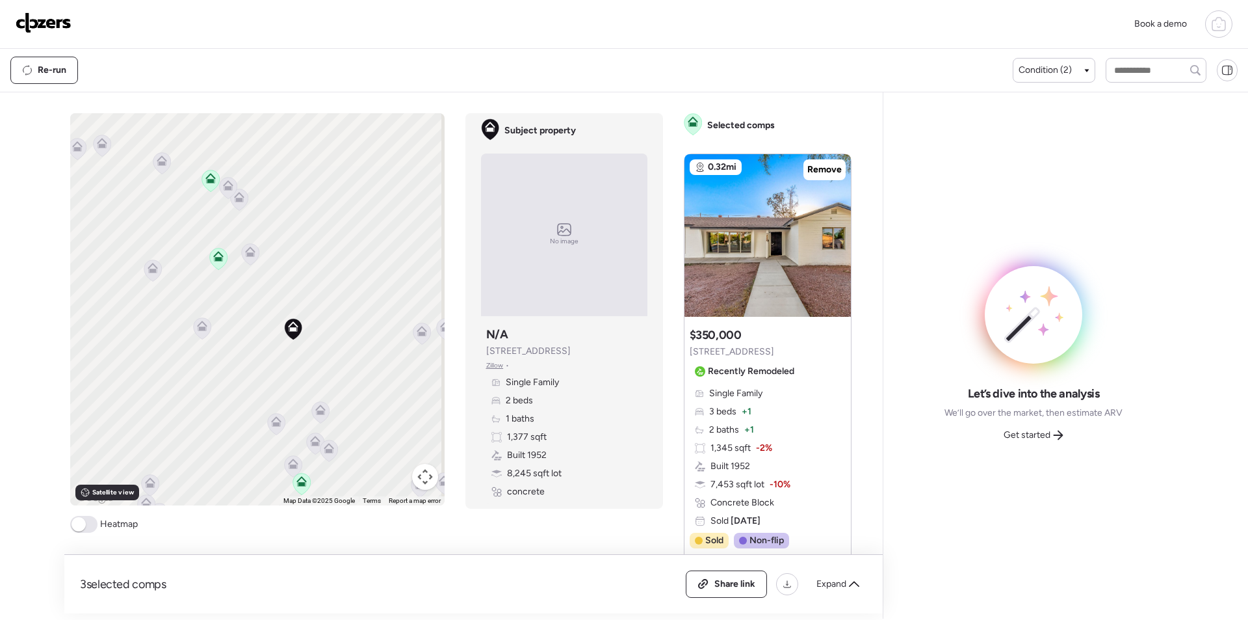
click at [252, 262] on icon at bounding box center [250, 254] width 18 height 22
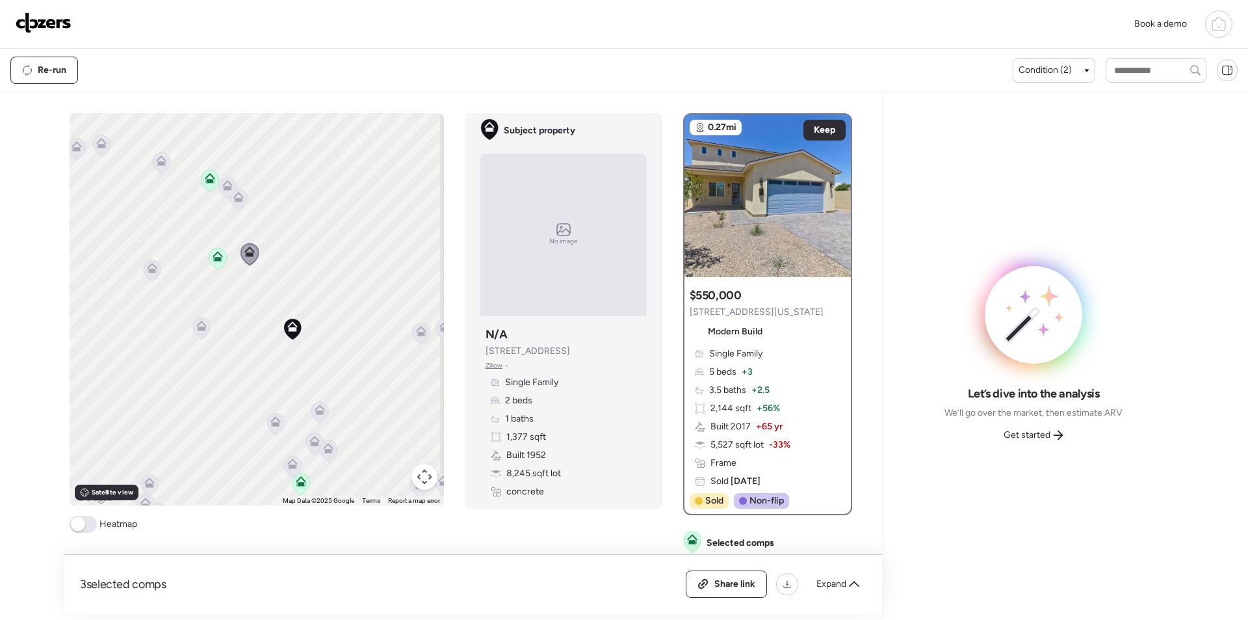
click at [200, 340] on div at bounding box center [201, 329] width 18 height 24
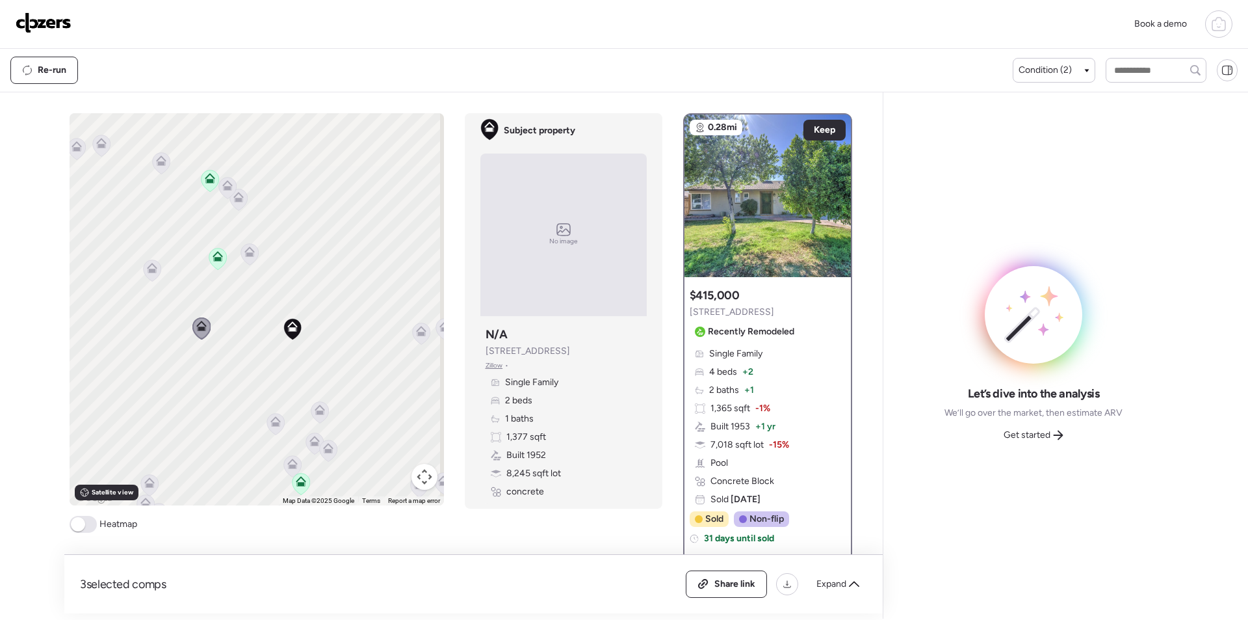
click at [147, 279] on icon at bounding box center [152, 269] width 18 height 21
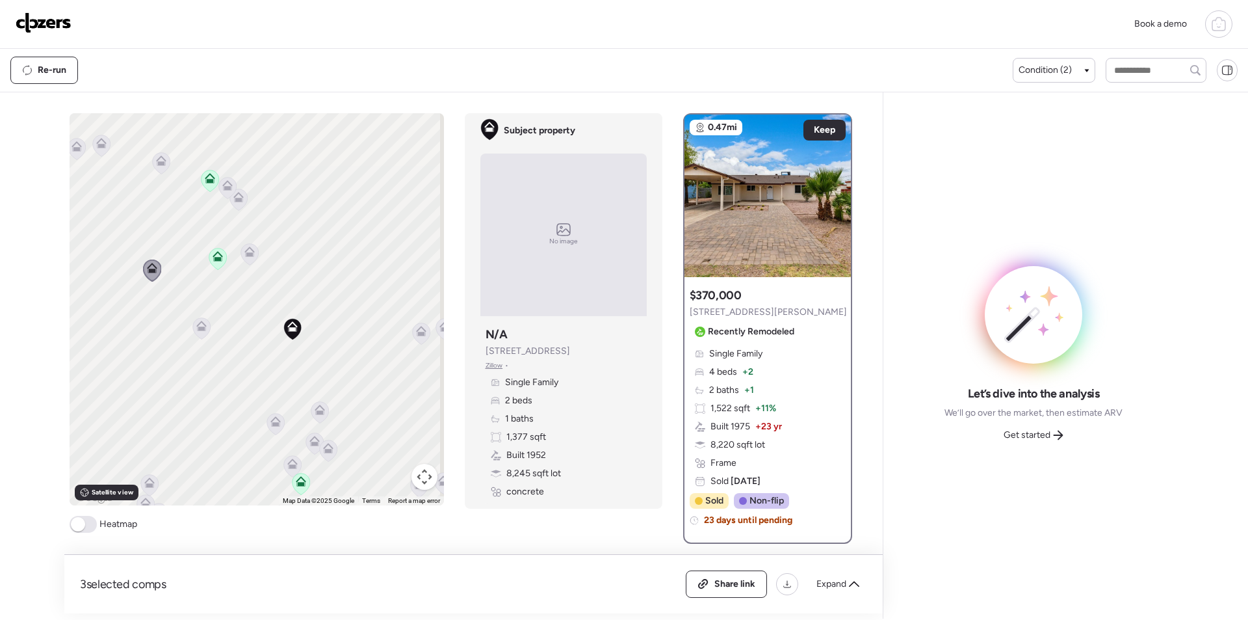
drag, startPoint x: 360, startPoint y: 363, endPoint x: 266, endPoint y: 324, distance: 102.0
click at [266, 324] on div "To activate drag with keyboard, press Alt + Enter. Once in keyboard drag state,…" at bounding box center [257, 309] width 374 height 392
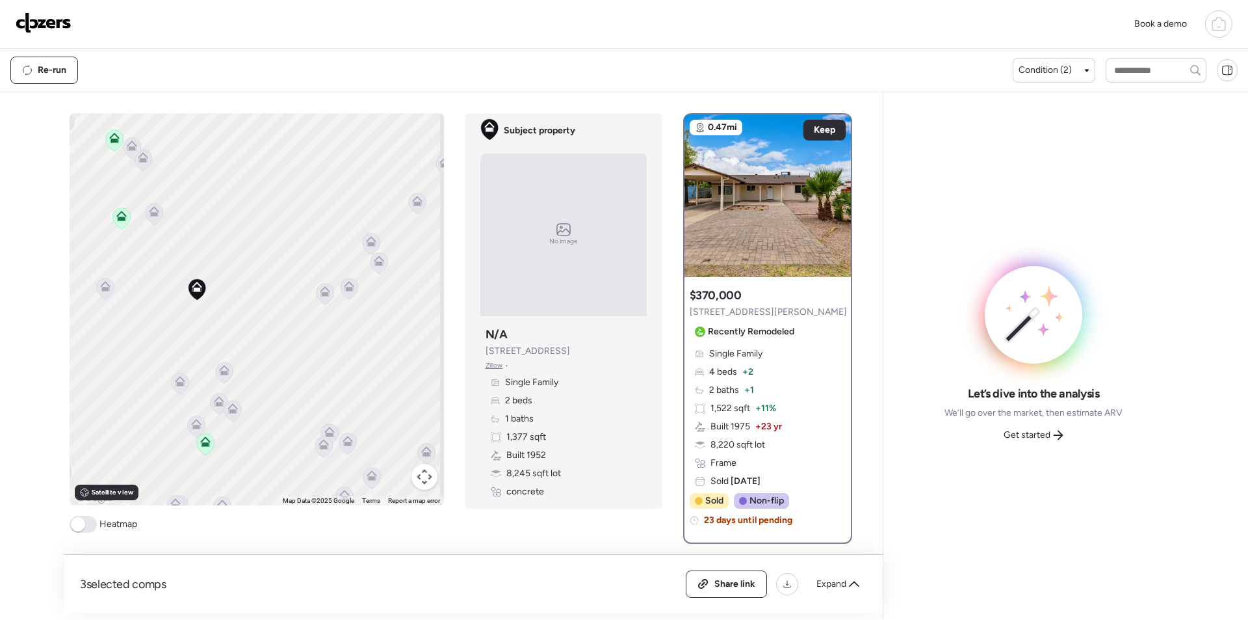
drag, startPoint x: 318, startPoint y: 303, endPoint x: 328, endPoint y: 302, distance: 10.4
click at [318, 302] on icon at bounding box center [325, 294] width 18 height 22
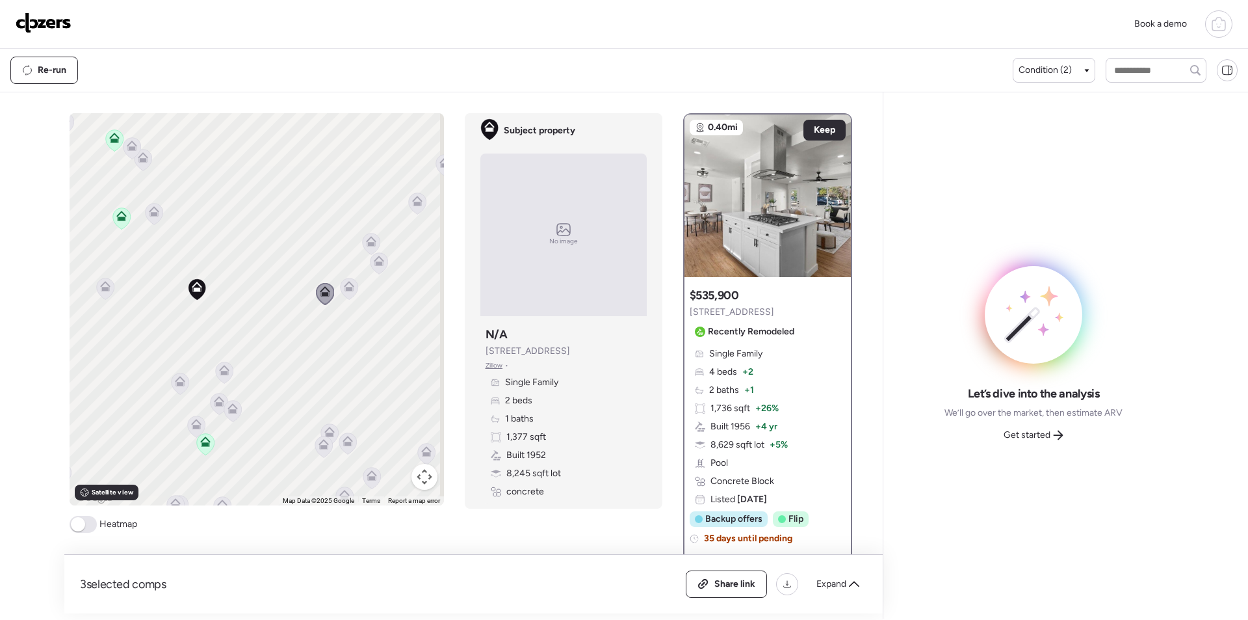
click at [220, 369] on icon at bounding box center [224, 370] width 10 height 10
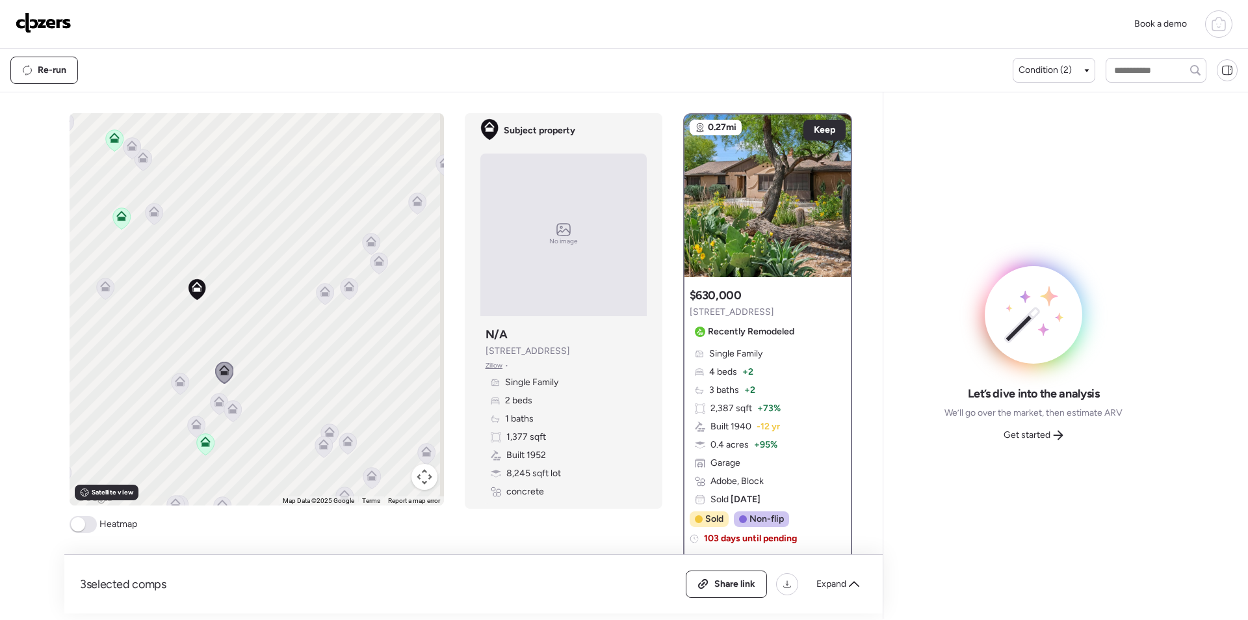
click at [177, 389] on icon at bounding box center [180, 383] width 18 height 21
click at [175, 388] on icon at bounding box center [180, 383] width 18 height 21
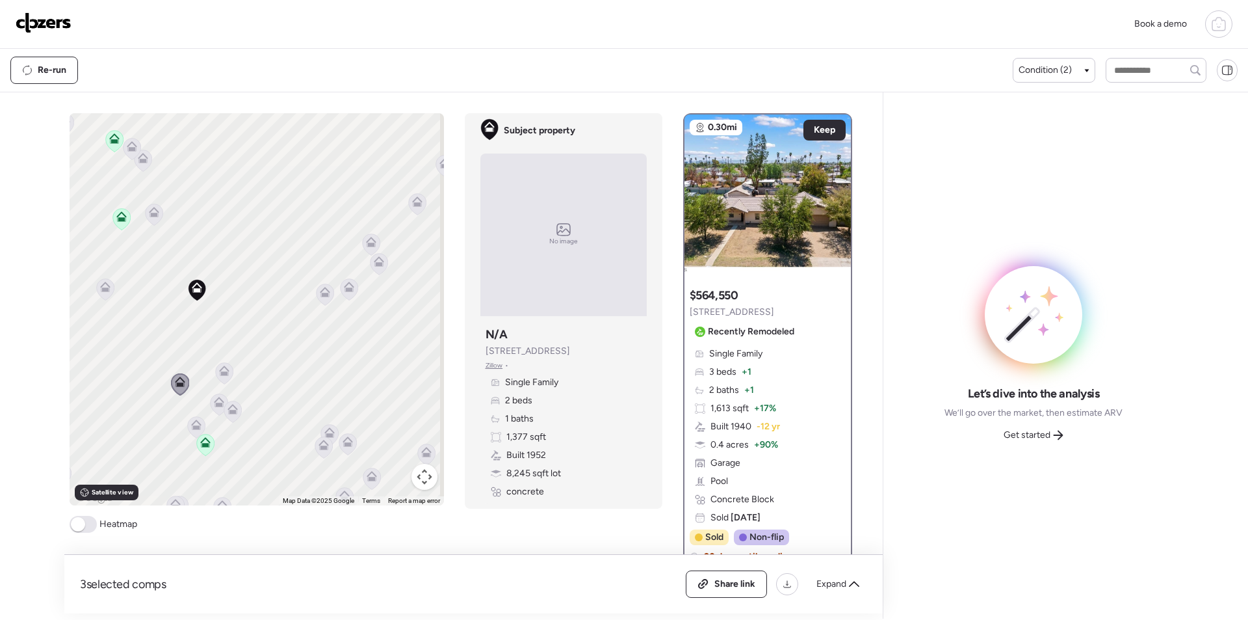
click at [348, 287] on icon at bounding box center [349, 287] width 10 height 10
click at [345, 289] on icon at bounding box center [349, 290] width 8 height 4
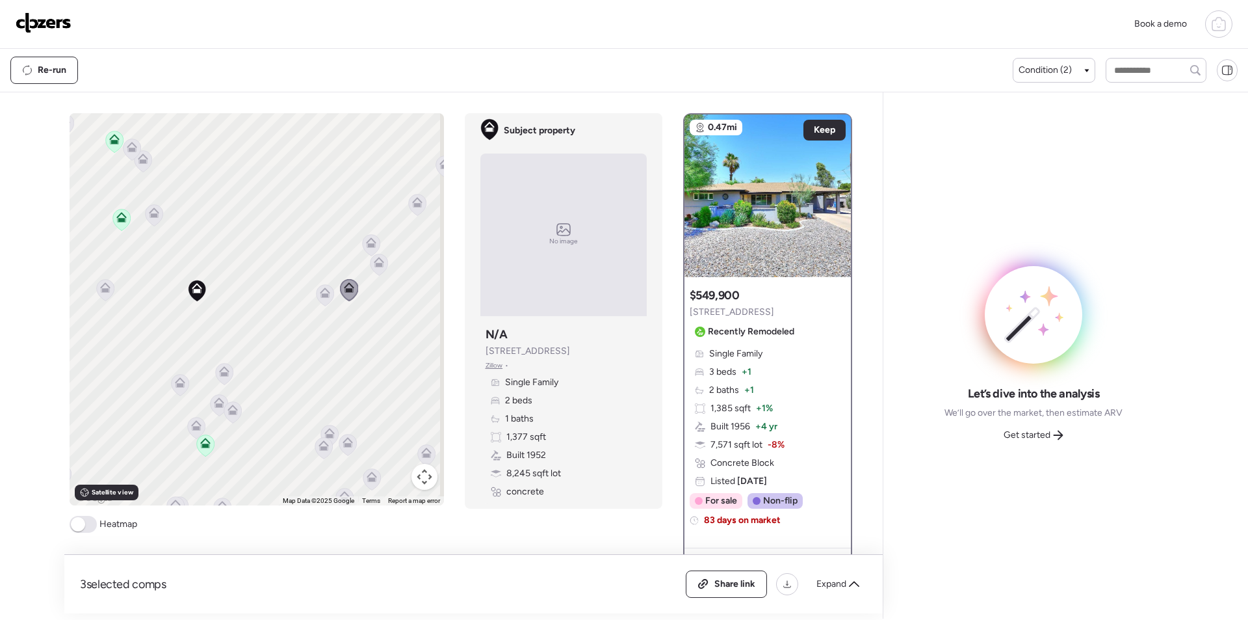
click at [374, 265] on icon at bounding box center [379, 262] width 10 height 10
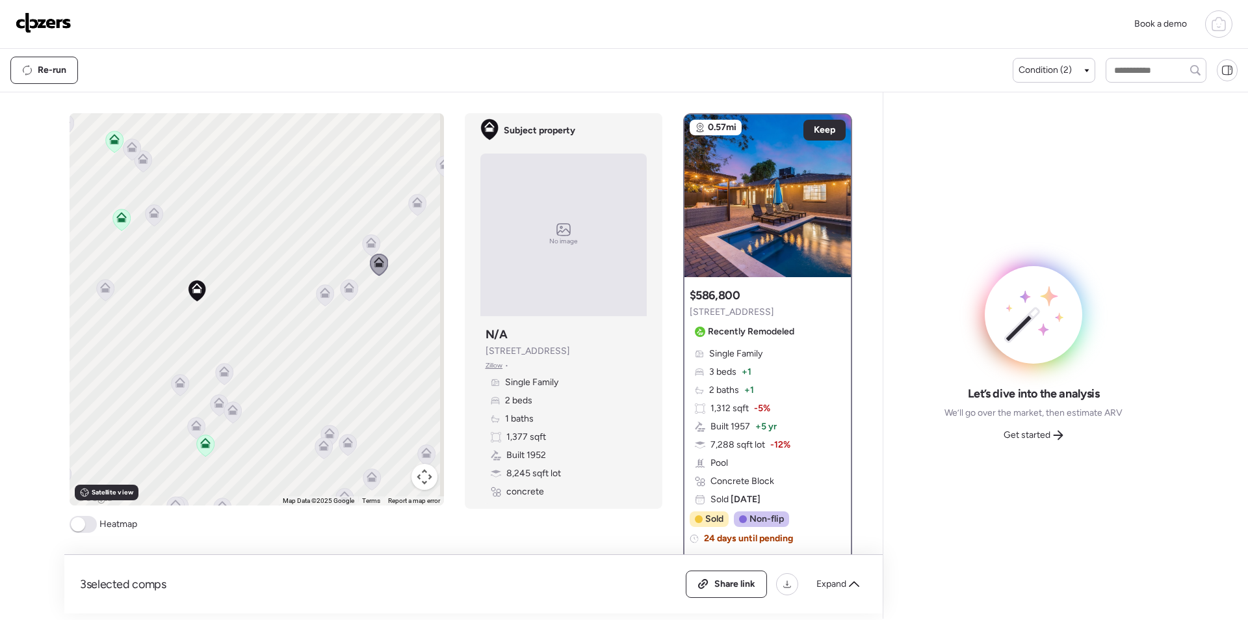
click at [362, 239] on icon at bounding box center [371, 245] width 18 height 22
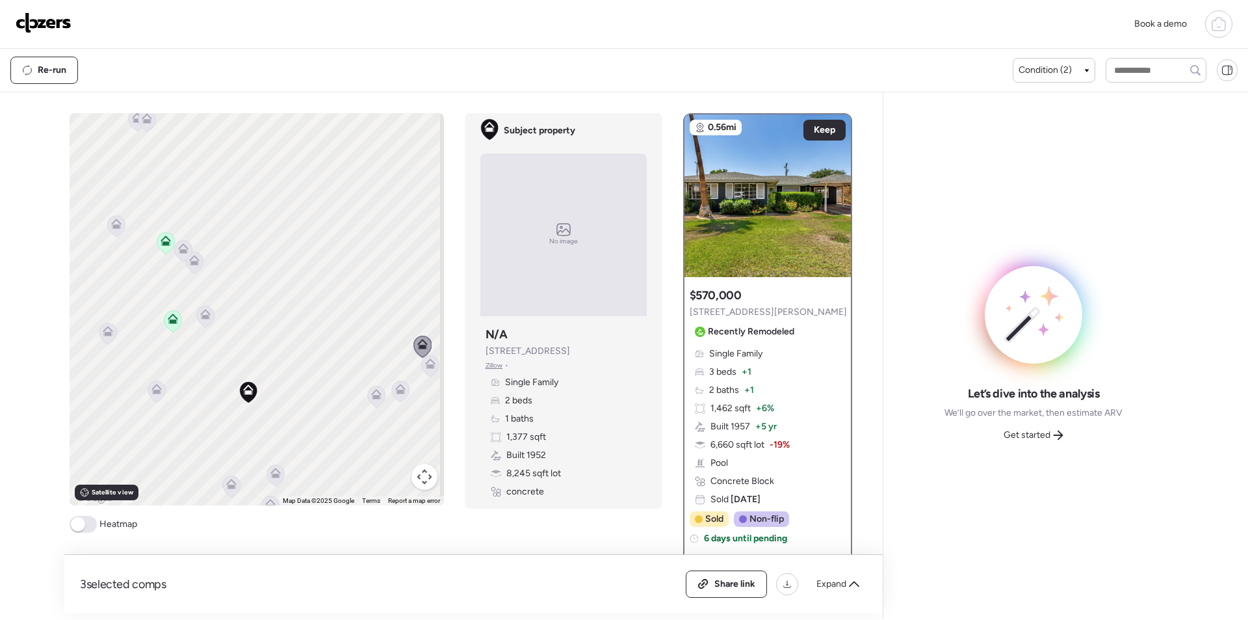
drag, startPoint x: 261, startPoint y: 224, endPoint x: 315, endPoint y: 332, distance: 120.1
click at [315, 332] on div "To activate drag with keyboard, press Alt + Enter. Once in keyboard drag state,…" at bounding box center [257, 309] width 374 height 392
click at [198, 270] on icon at bounding box center [199, 268] width 10 height 10
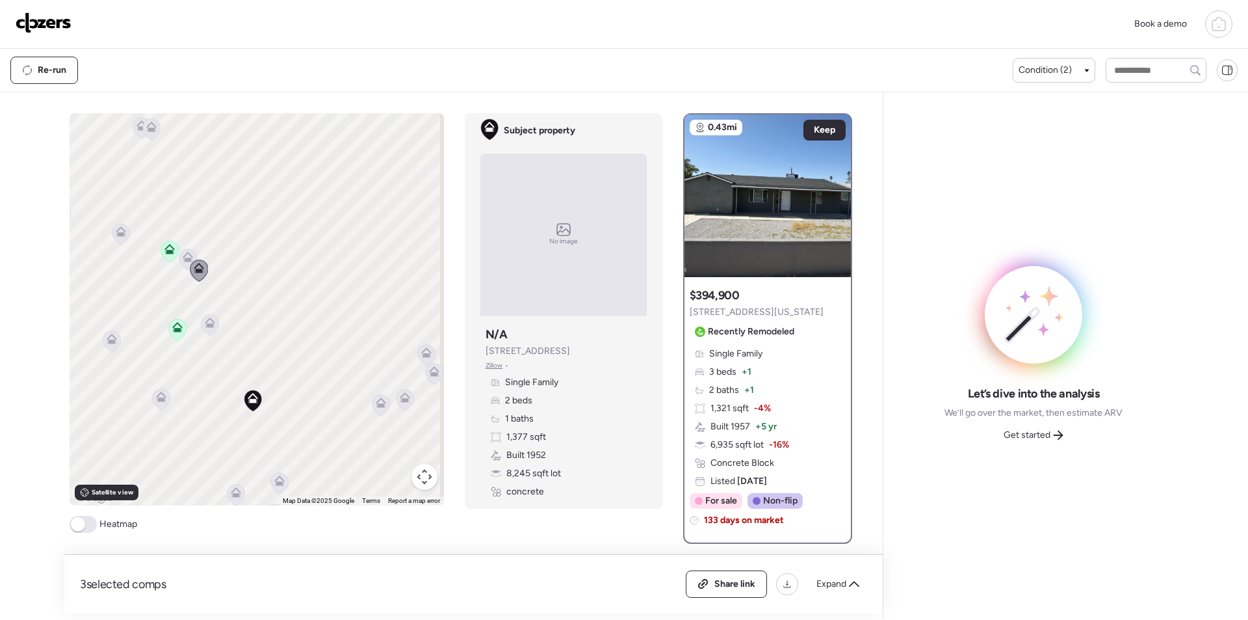
click at [183, 258] on icon at bounding box center [187, 259] width 8 height 4
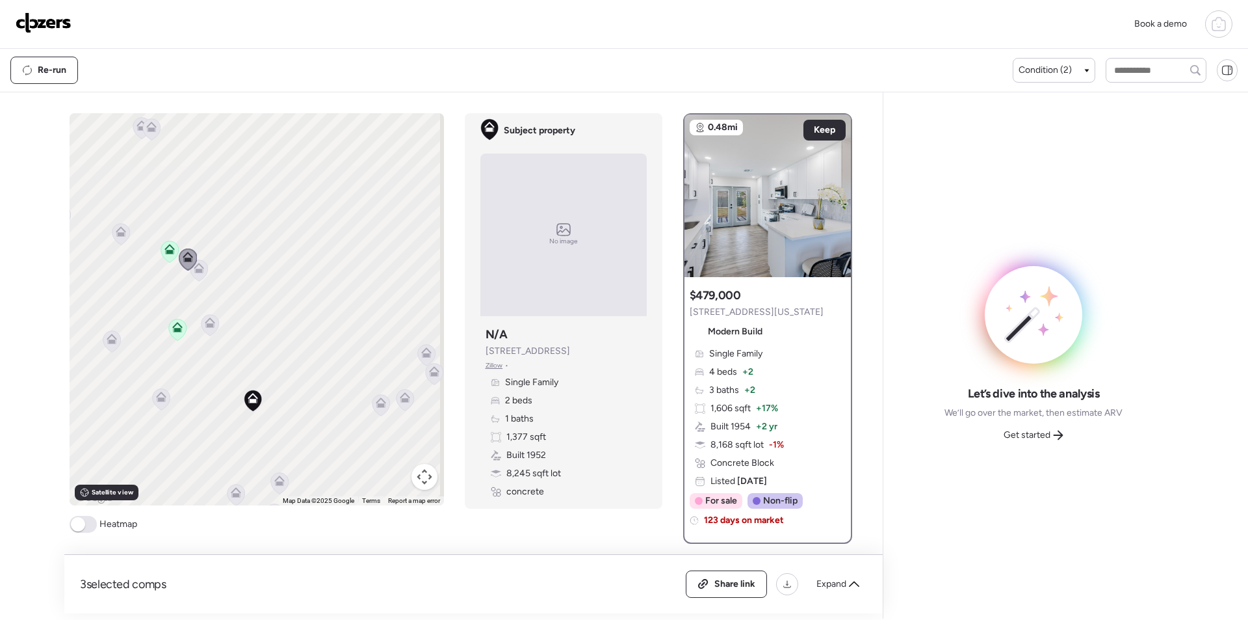
click at [116, 234] on icon at bounding box center [120, 234] width 8 height 4
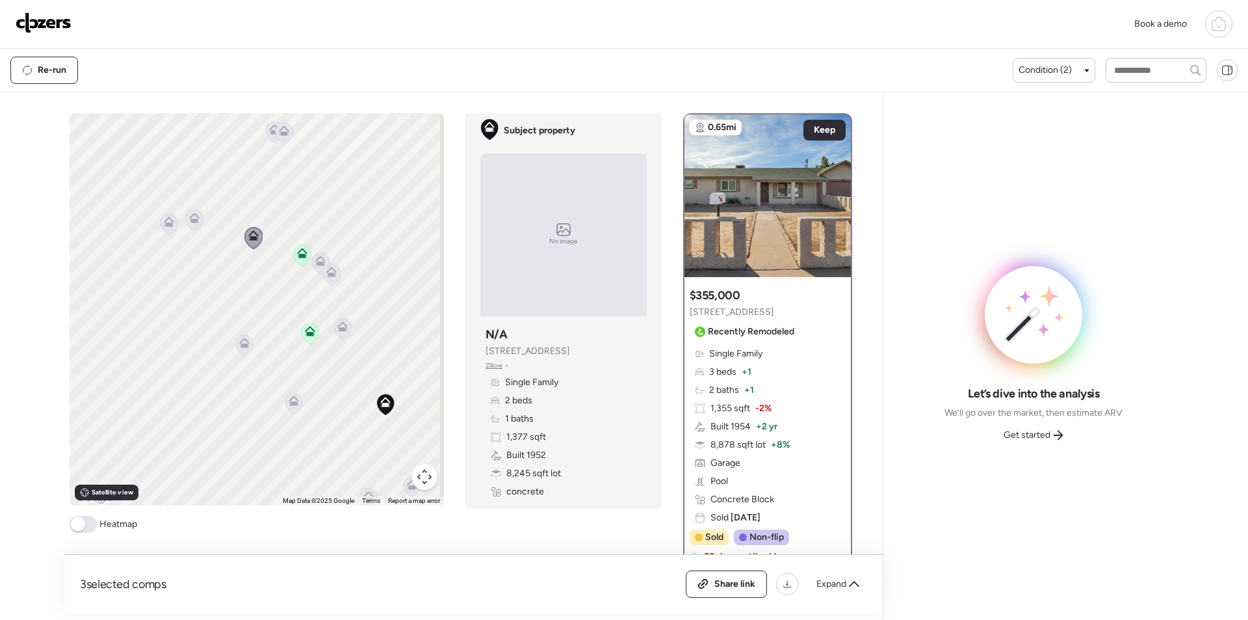
drag, startPoint x: 154, startPoint y: 280, endPoint x: 287, endPoint y: 284, distance: 133.3
click at [287, 284] on div "To activate drag with keyboard, press Alt + Enter. Once in keyboard drag state,…" at bounding box center [257, 309] width 374 height 392
click at [169, 228] on icon at bounding box center [169, 223] width 18 height 21
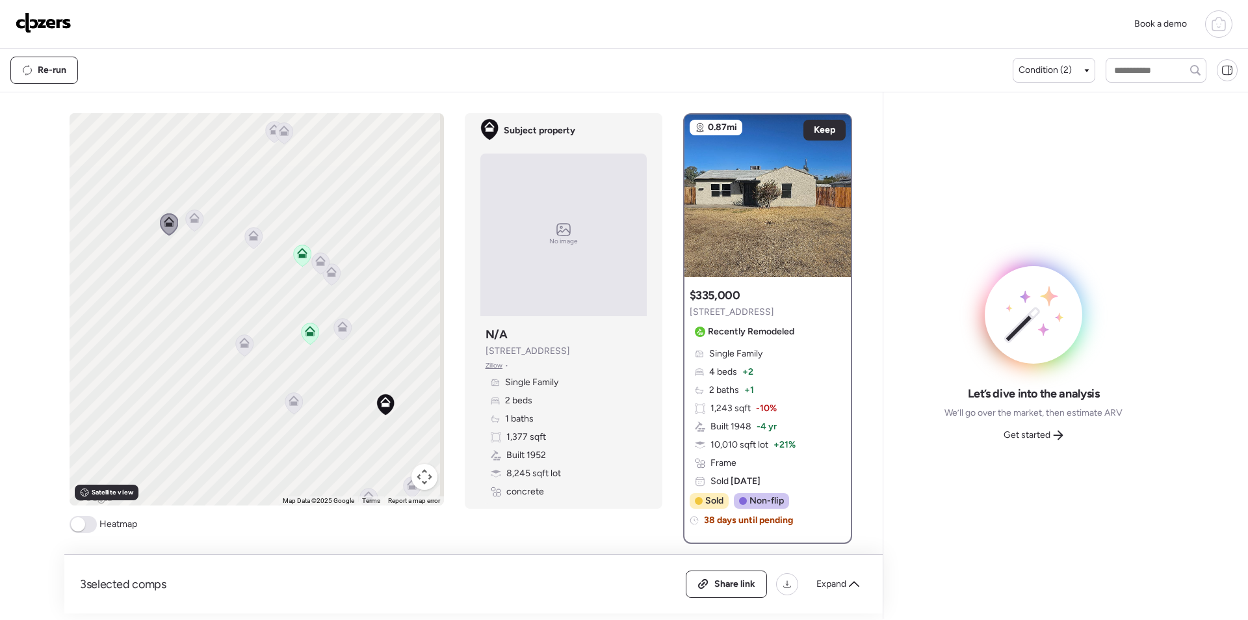
click at [191, 216] on icon at bounding box center [194, 218] width 10 height 10
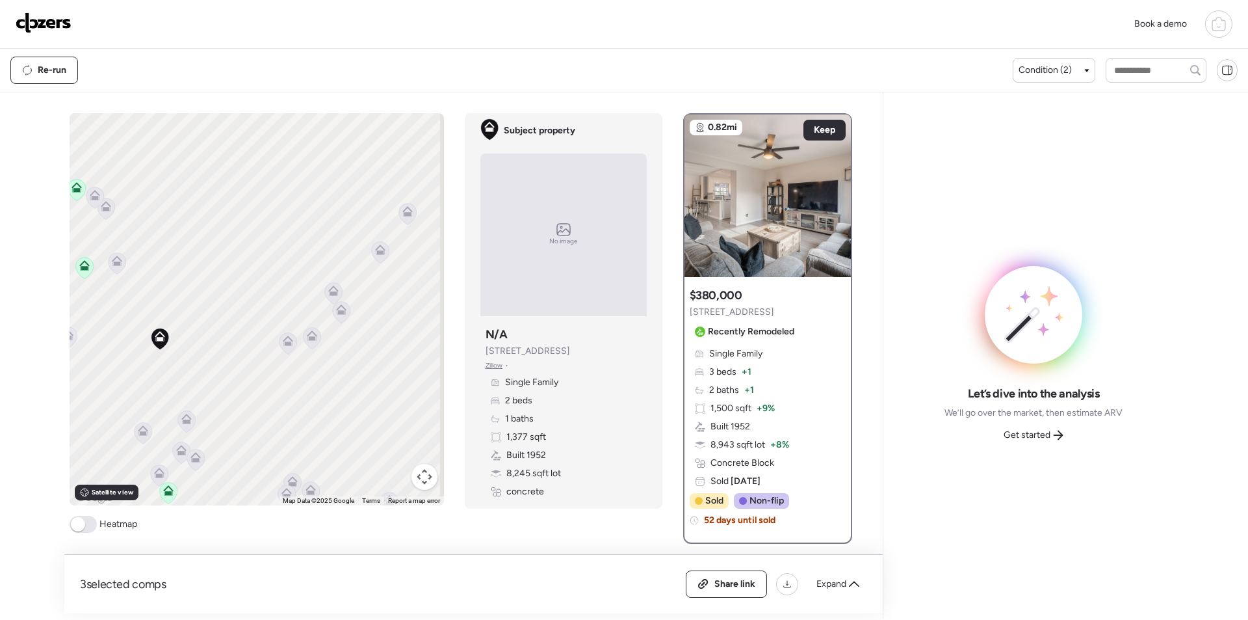
drag, startPoint x: 379, startPoint y: 317, endPoint x: 151, endPoint y: 250, distance: 237.8
click at [151, 250] on div "To activate drag with keyboard, press Alt + Enter. Once in keyboard drag state,…" at bounding box center [257, 309] width 374 height 392
drag, startPoint x: 404, startPoint y: 324, endPoint x: 285, endPoint y: 336, distance: 120.3
click at [285, 337] on div "To activate drag with keyboard, press Alt + Enter. Once in keyboard drag state,…" at bounding box center [257, 309] width 374 height 392
click at [283, 230] on icon at bounding box center [289, 226] width 18 height 21
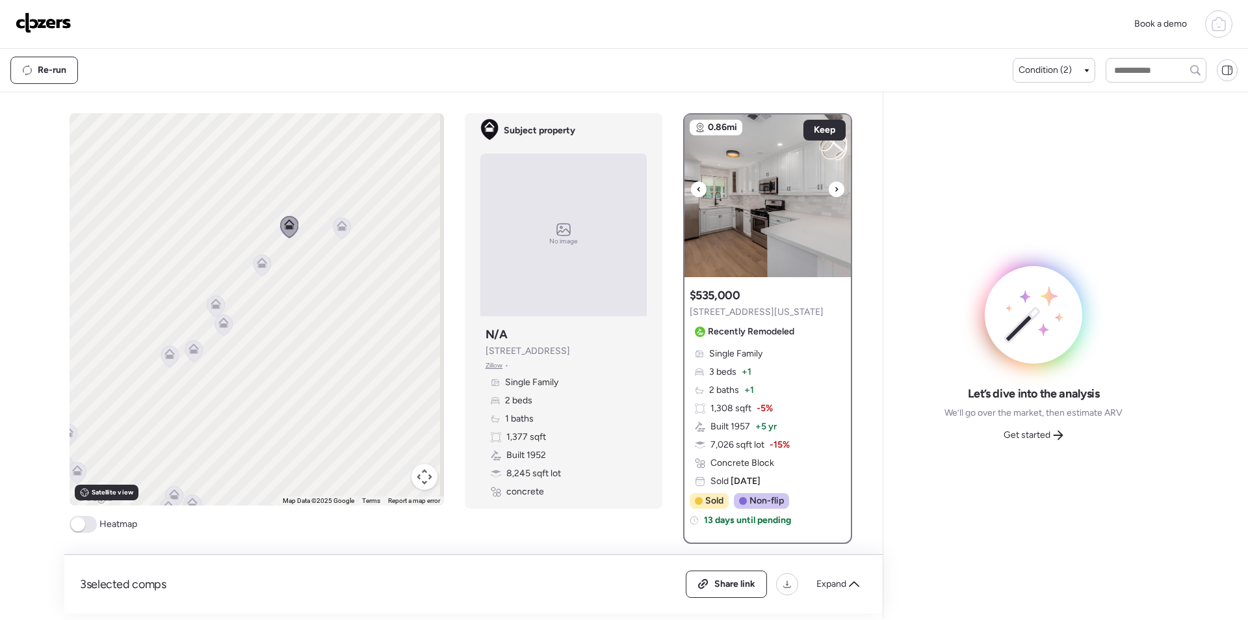
click at [829, 187] on div at bounding box center [837, 189] width 16 height 16
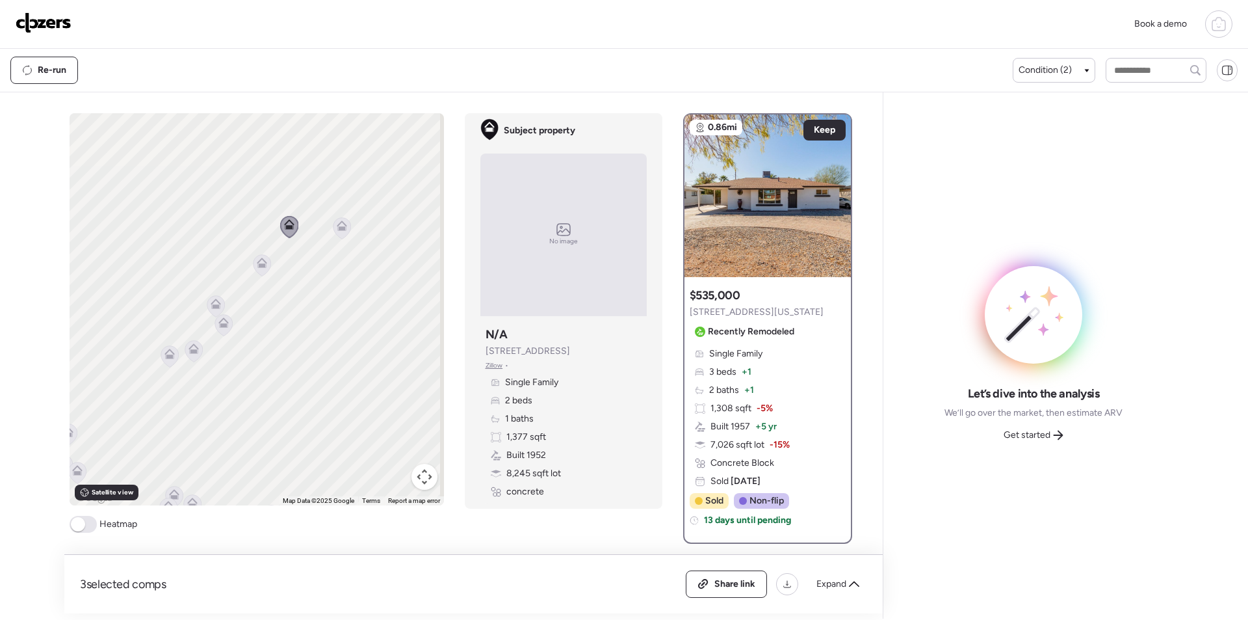
click at [824, 567] on div "3 selected comps All (3) ARV (3) As-is (0) Share link Expand" at bounding box center [473, 584] width 819 height 59
click at [829, 574] on div "Expand" at bounding box center [838, 583] width 59 height 21
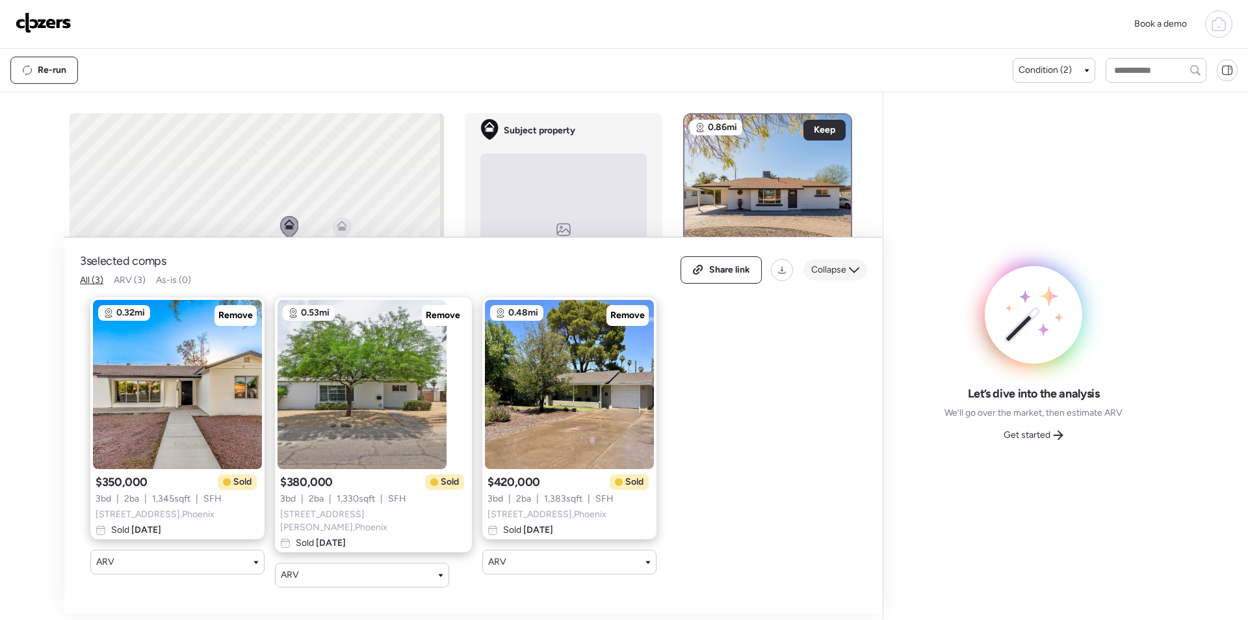
click at [856, 268] on icon at bounding box center [854, 270] width 10 height 10
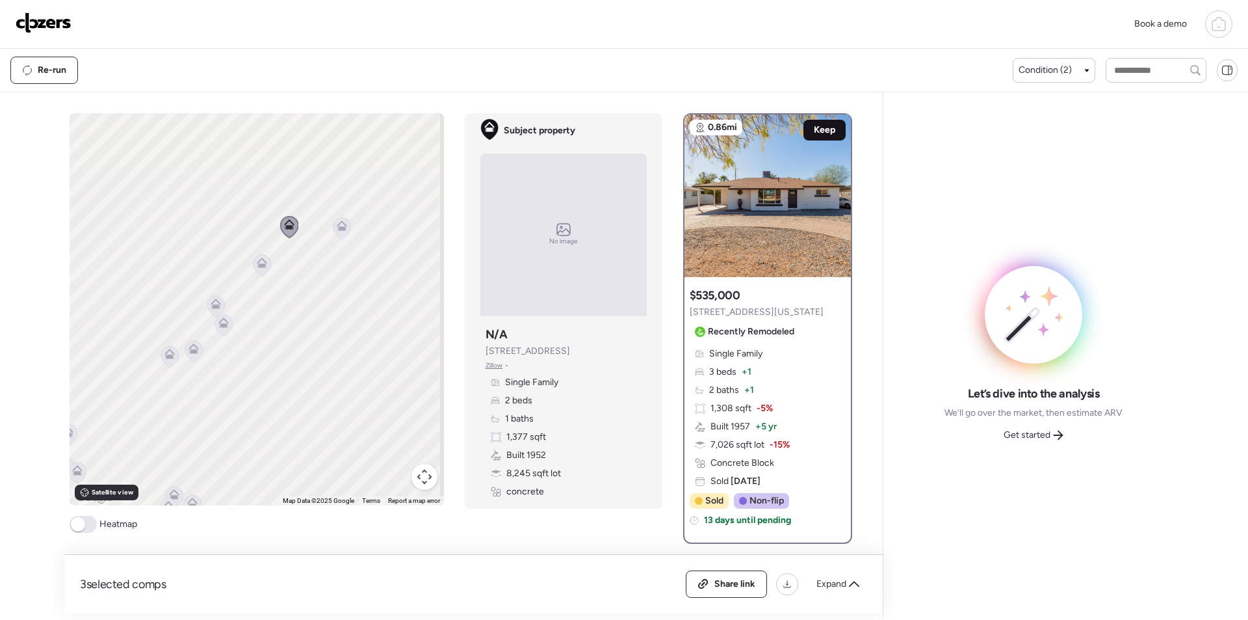
click at [814, 124] on span "Keep" at bounding box center [824, 130] width 21 height 13
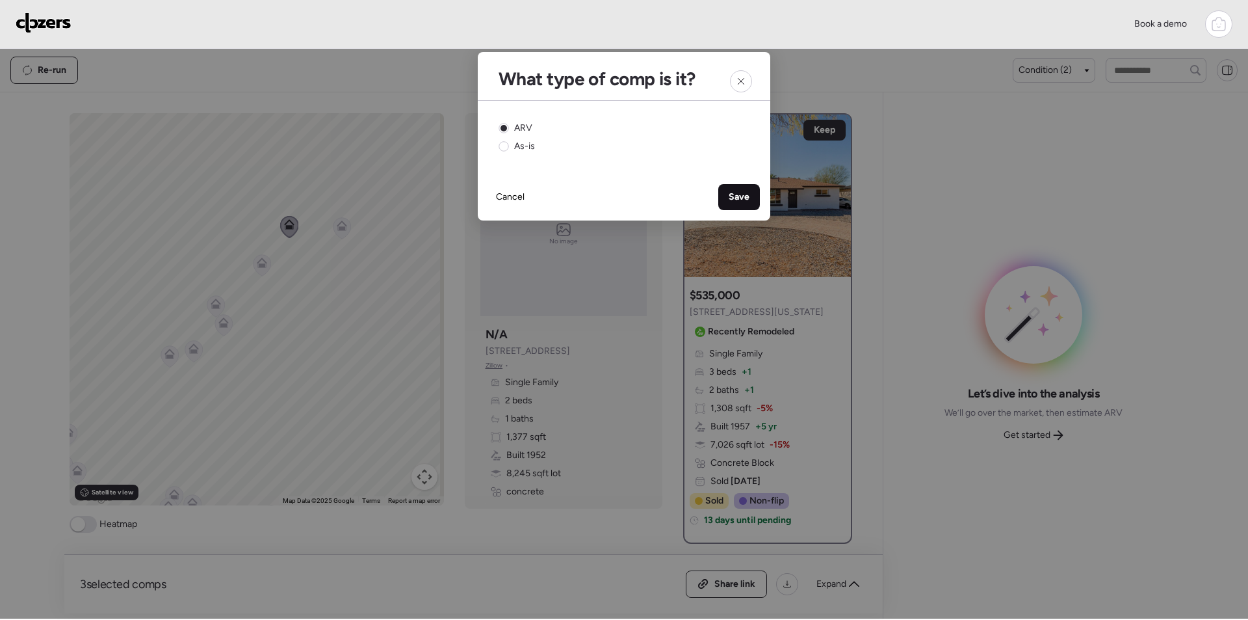
click at [741, 189] on div "Save" at bounding box center [739, 197] width 42 height 26
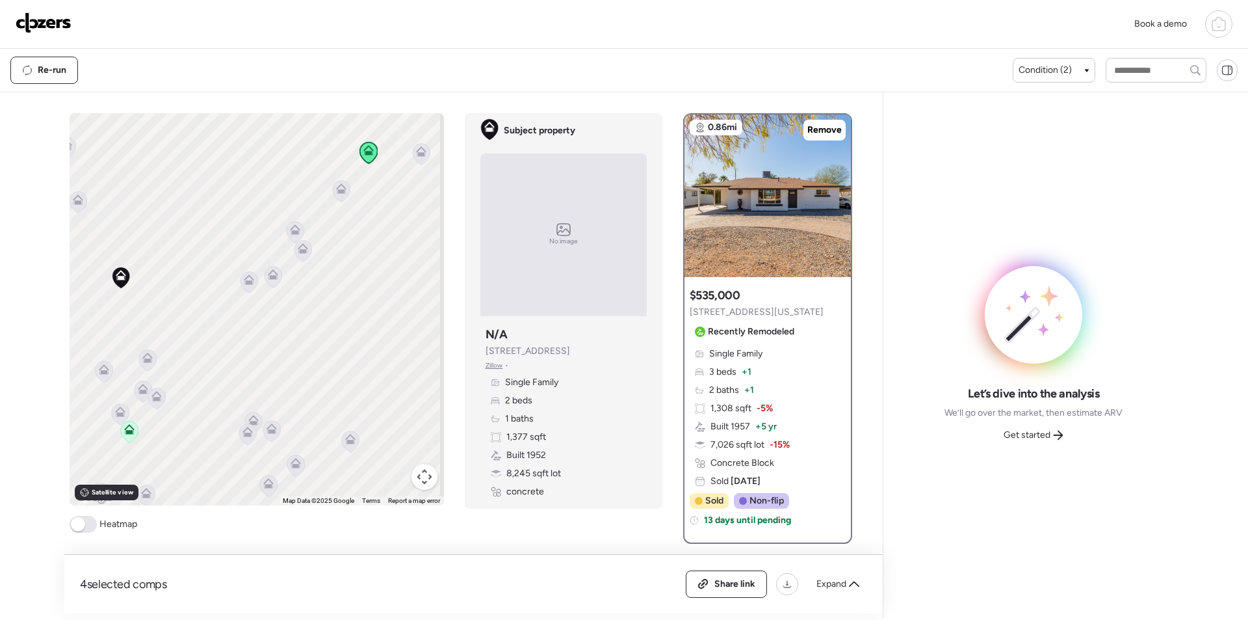
drag, startPoint x: 298, startPoint y: 348, endPoint x: 397, endPoint y: 272, distance: 125.2
click at [396, 274] on div "To navigate, press the arrow keys. To activate drag with keyboard, press Alt + …" at bounding box center [257, 309] width 374 height 392
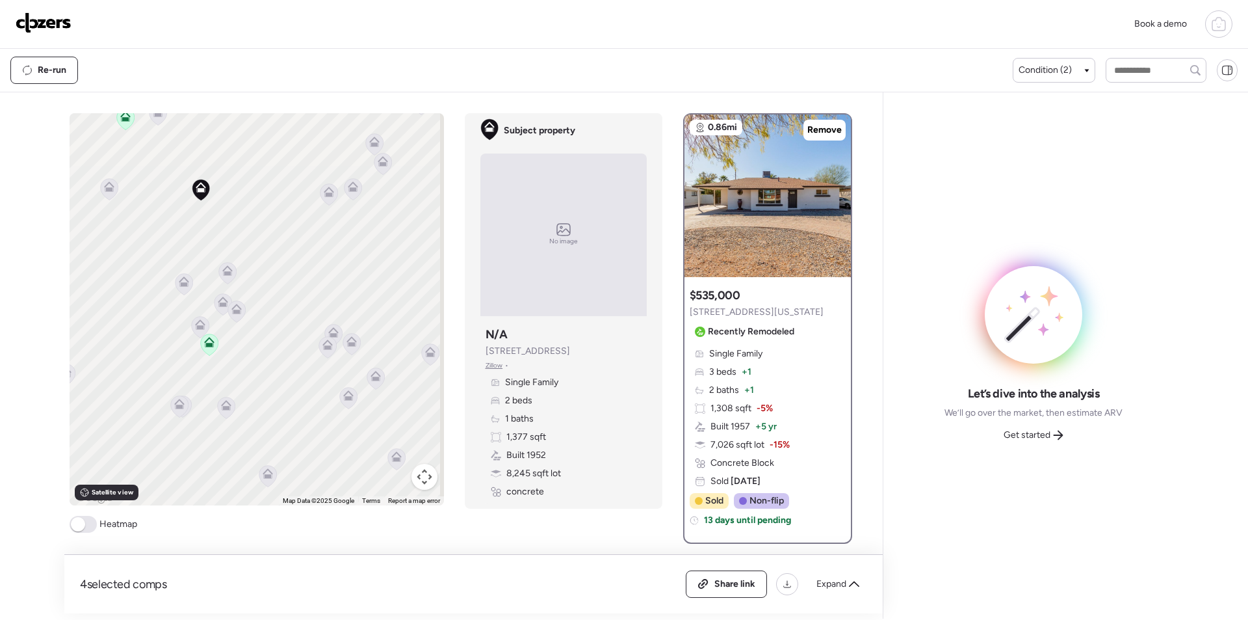
drag, startPoint x: 290, startPoint y: 374, endPoint x: 348, endPoint y: 289, distance: 103.0
click at [348, 289] on div "To navigate, press the arrow keys. To activate drag with keyboard, press Alt + …" at bounding box center [257, 309] width 374 height 392
click at [197, 317] on icon at bounding box center [200, 318] width 10 height 6
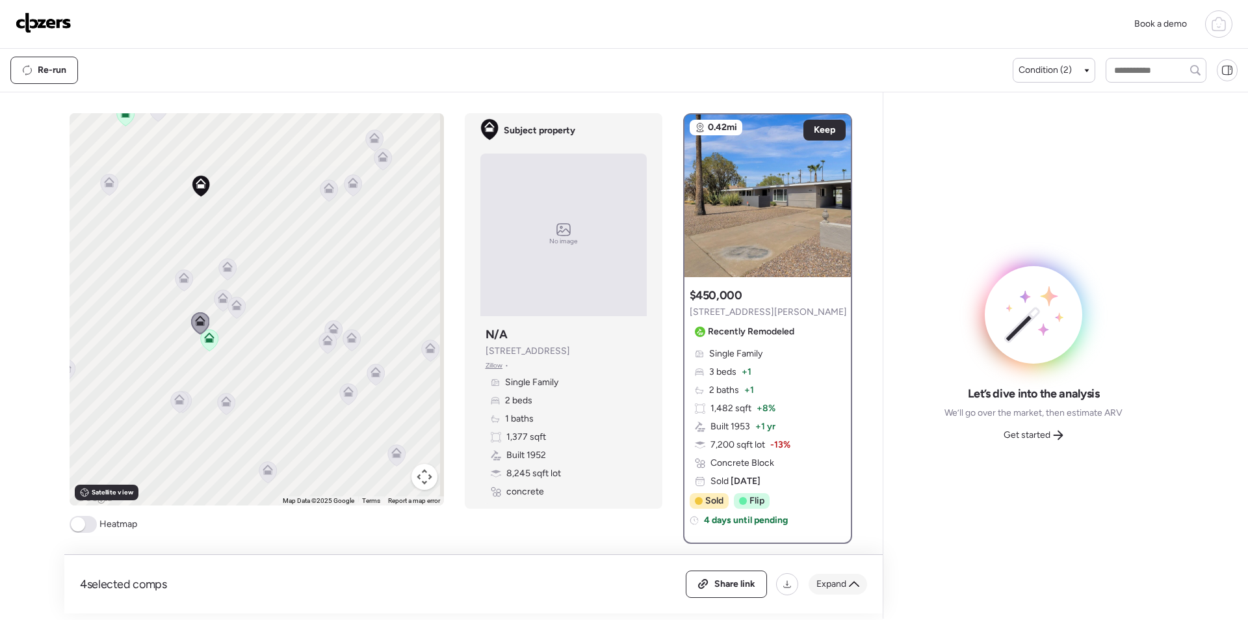
click at [841, 580] on span "Expand" at bounding box center [832, 583] width 30 height 13
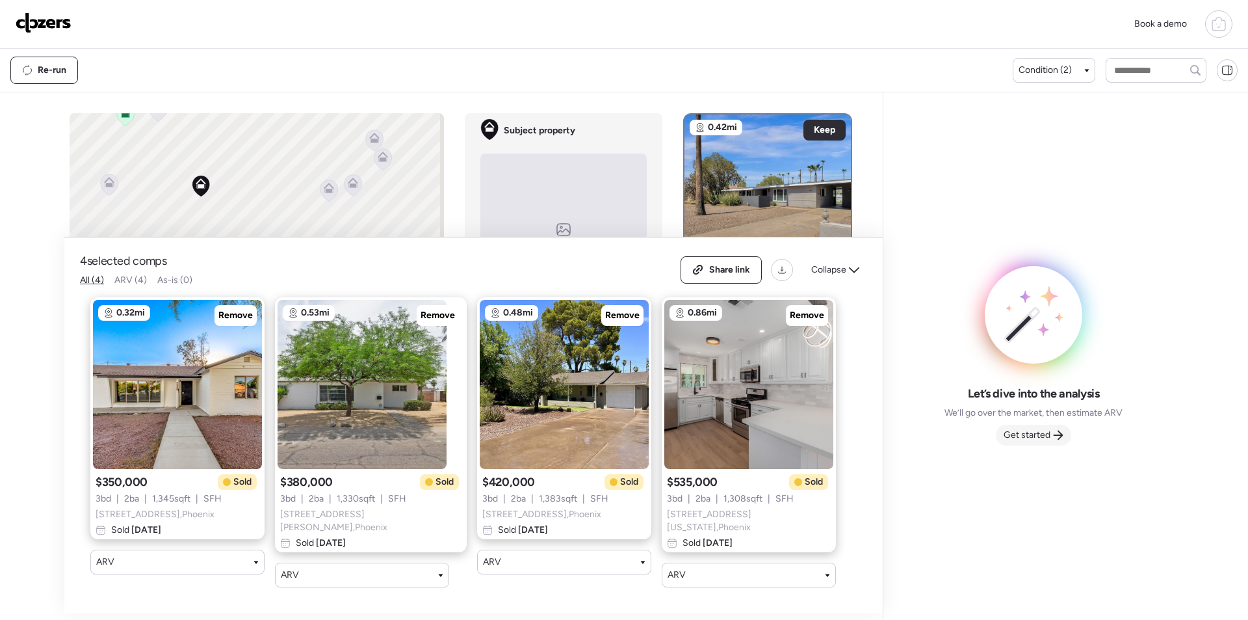
click at [1042, 440] on span "Get started" at bounding box center [1027, 434] width 47 height 13
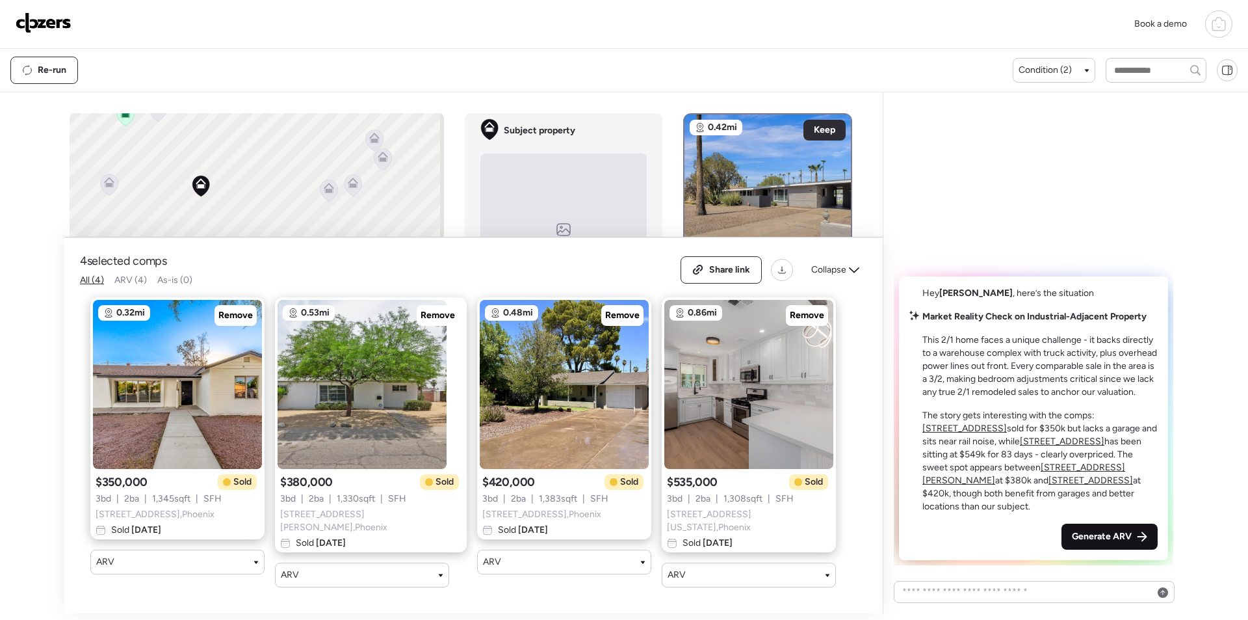
click at [1109, 545] on div "Generate ARV" at bounding box center [1110, 536] width 96 height 26
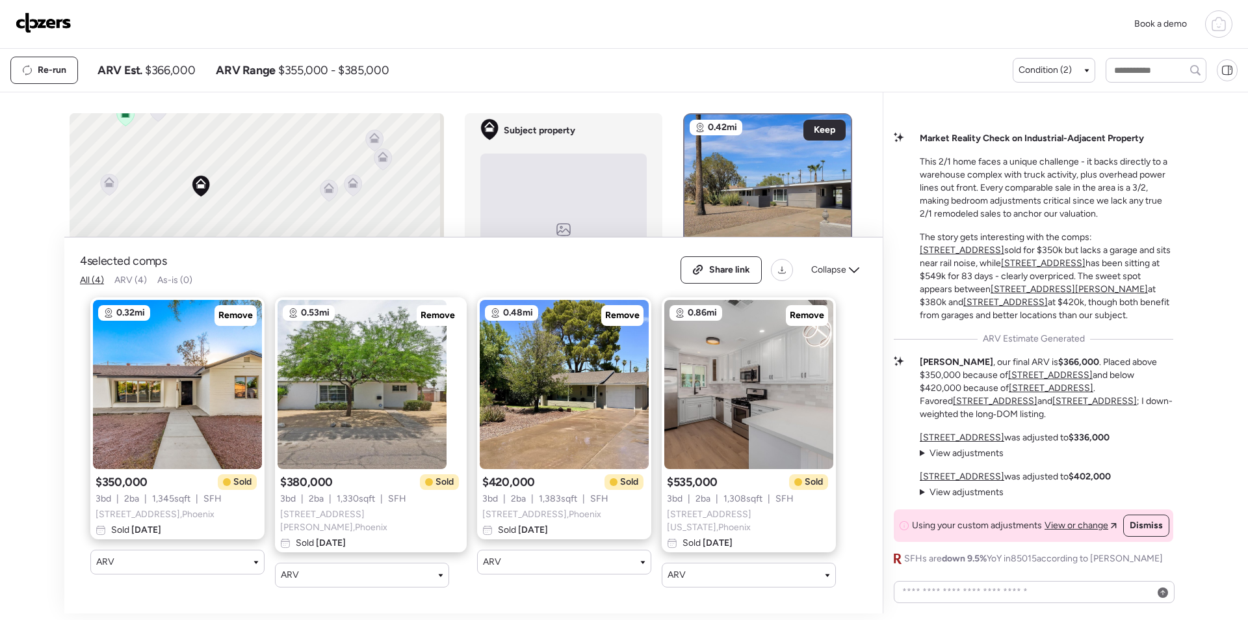
click at [177, 78] on div "Re-run ARV Est. $366,000 ARV Range $355,000 - $385,000" at bounding box center [511, 70] width 1003 height 27
copy span "366,000"
click at [54, 6] on div "Book a demo" at bounding box center [624, 24] width 1248 height 49
click at [50, 21] on img at bounding box center [44, 22] width 56 height 21
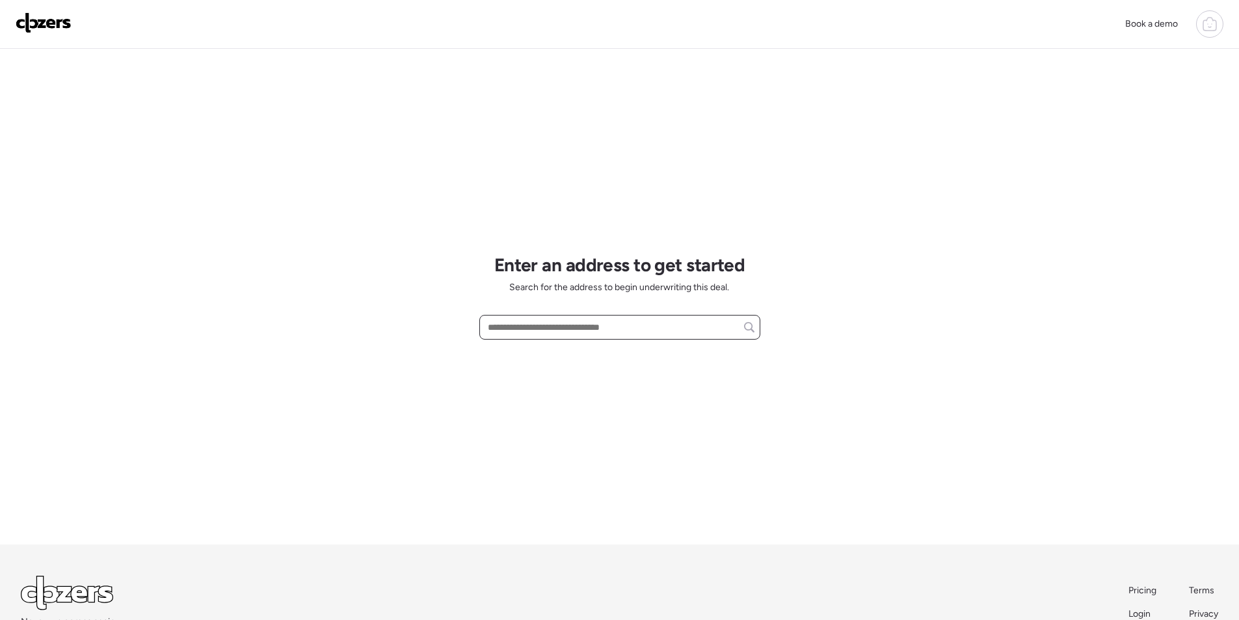
click at [562, 322] on input "text" at bounding box center [619, 327] width 269 height 18
paste input "**********"
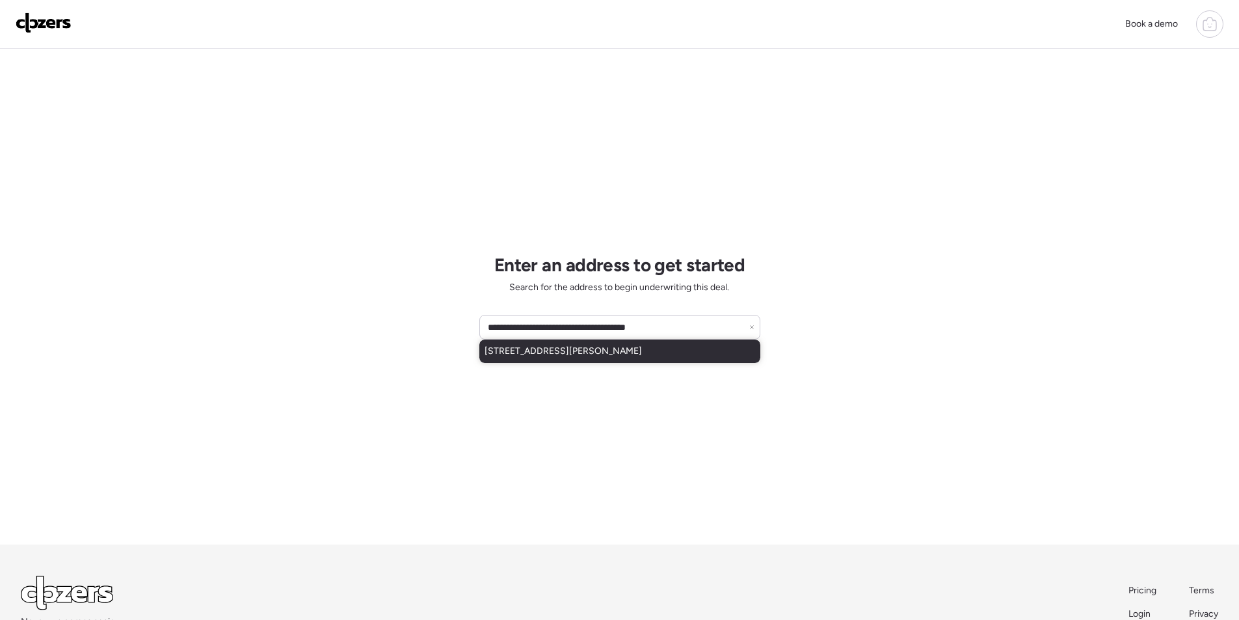
click at [515, 358] on div "[STREET_ADDRESS][PERSON_NAME]" at bounding box center [619, 350] width 281 height 23
type input "**********"
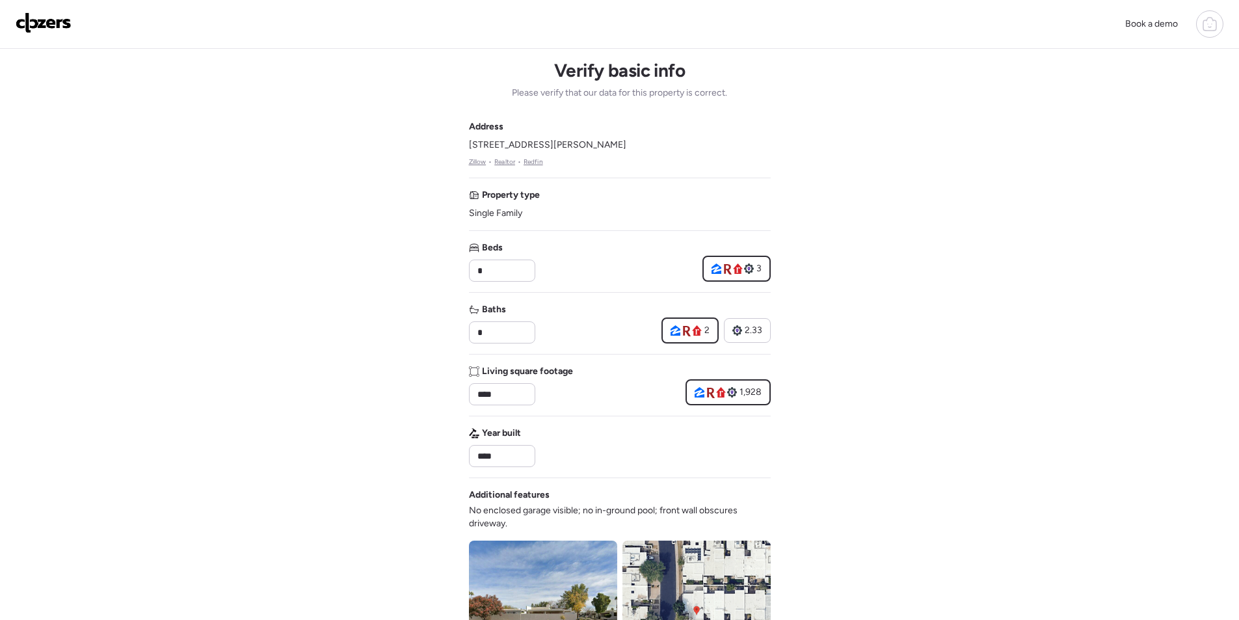
click at [35, 16] on img at bounding box center [44, 22] width 56 height 21
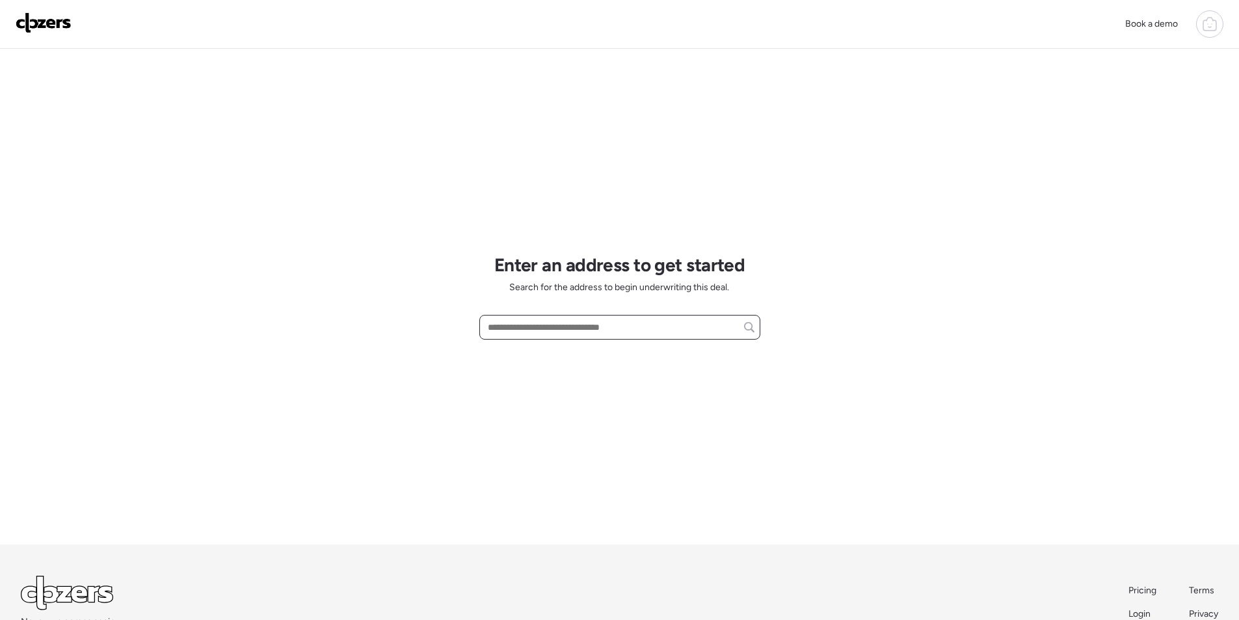
click at [595, 328] on input "text" at bounding box center [619, 327] width 269 height 18
paste input "**********"
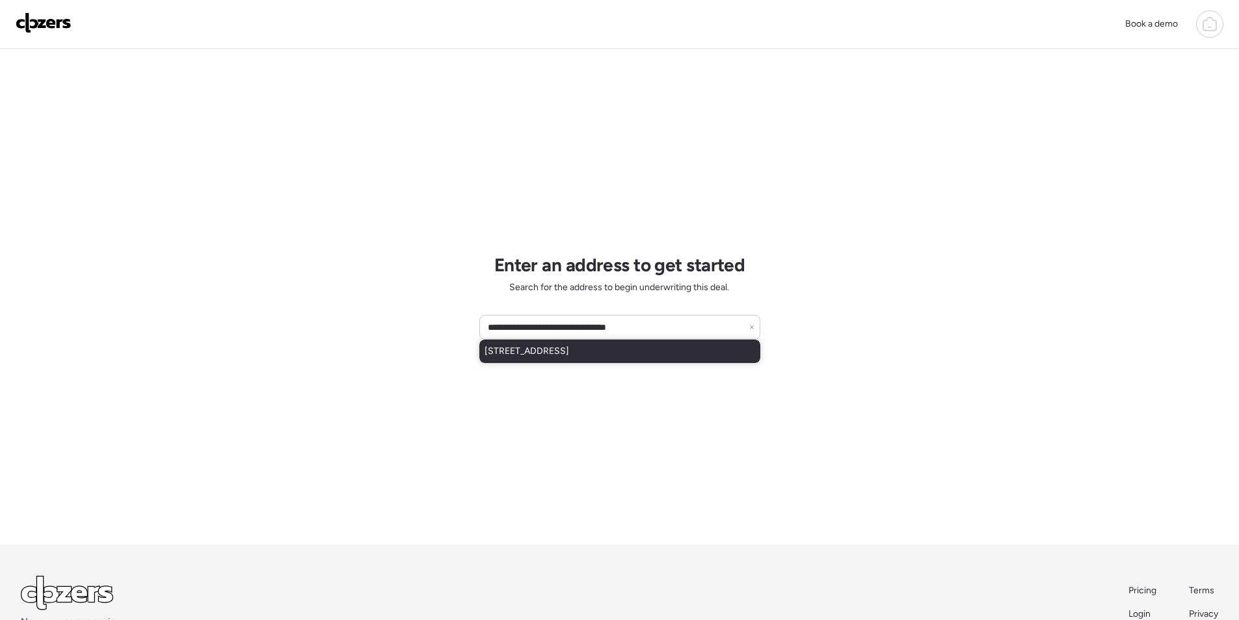
click at [569, 346] on span "[STREET_ADDRESS]" at bounding box center [526, 351] width 85 height 13
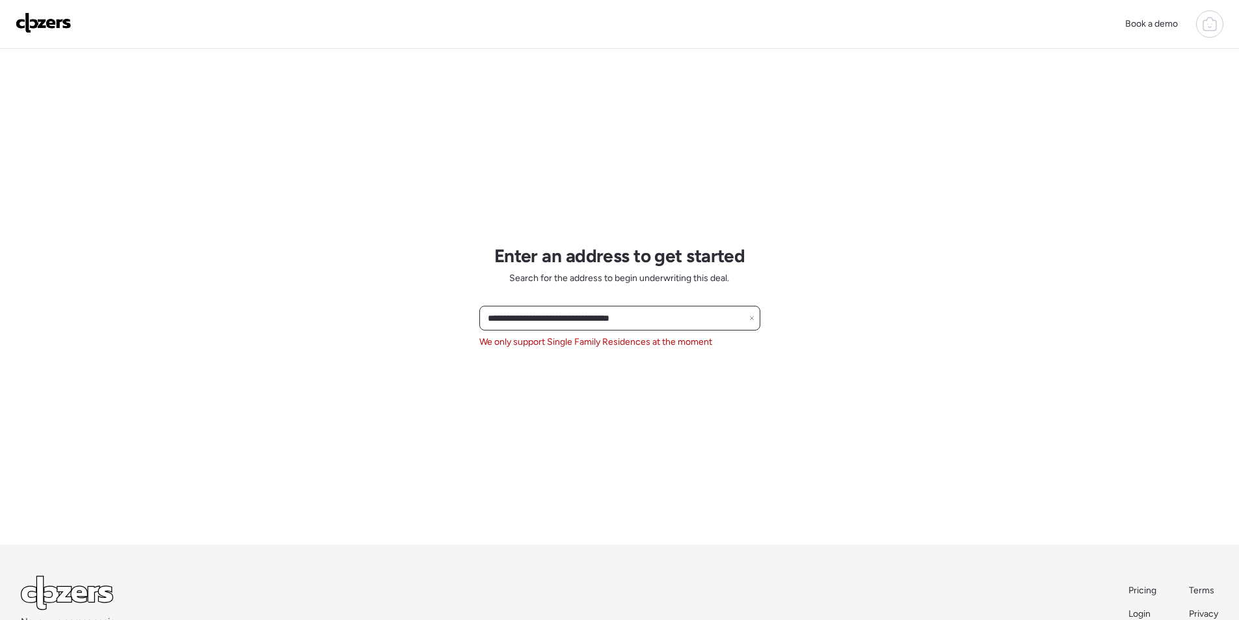
click at [557, 320] on input "**********" at bounding box center [619, 318] width 269 height 18
paste input "text"
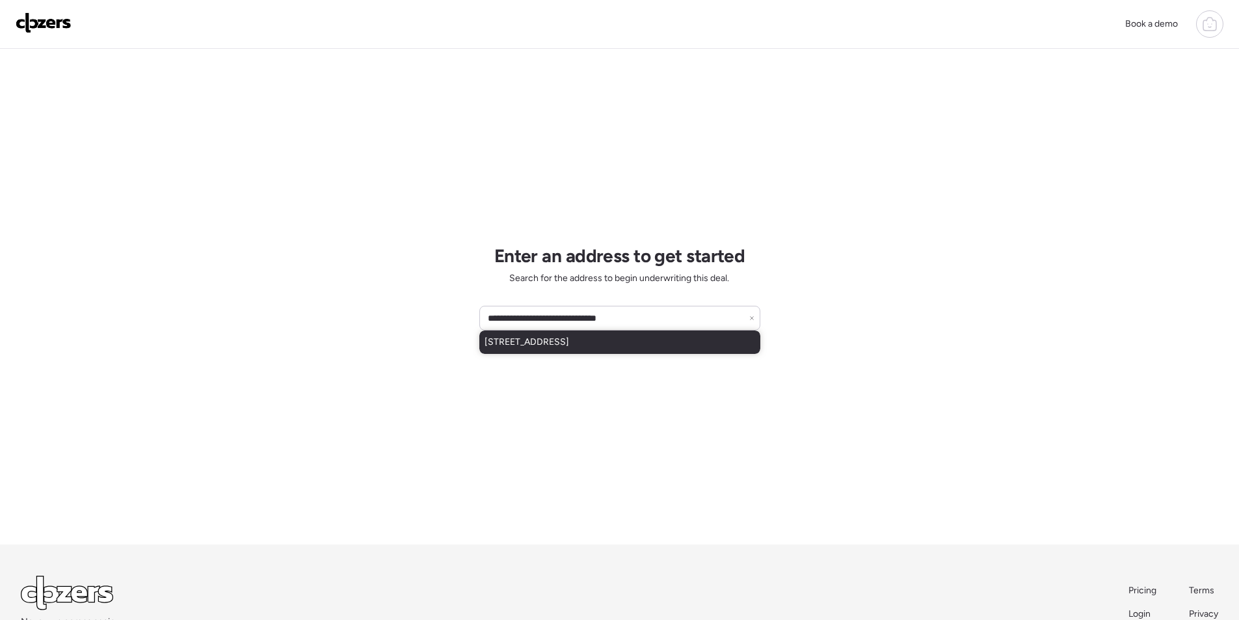
click at [522, 335] on div "[STREET_ADDRESS]" at bounding box center [619, 341] width 281 height 23
type input "**********"
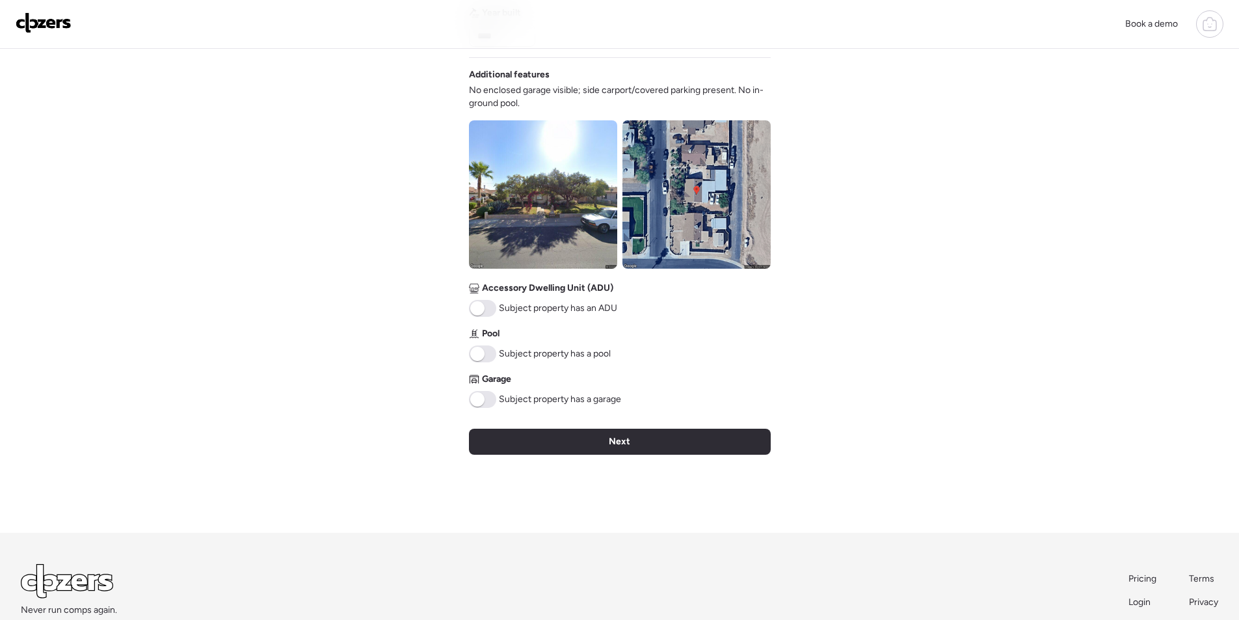
scroll to position [469, 0]
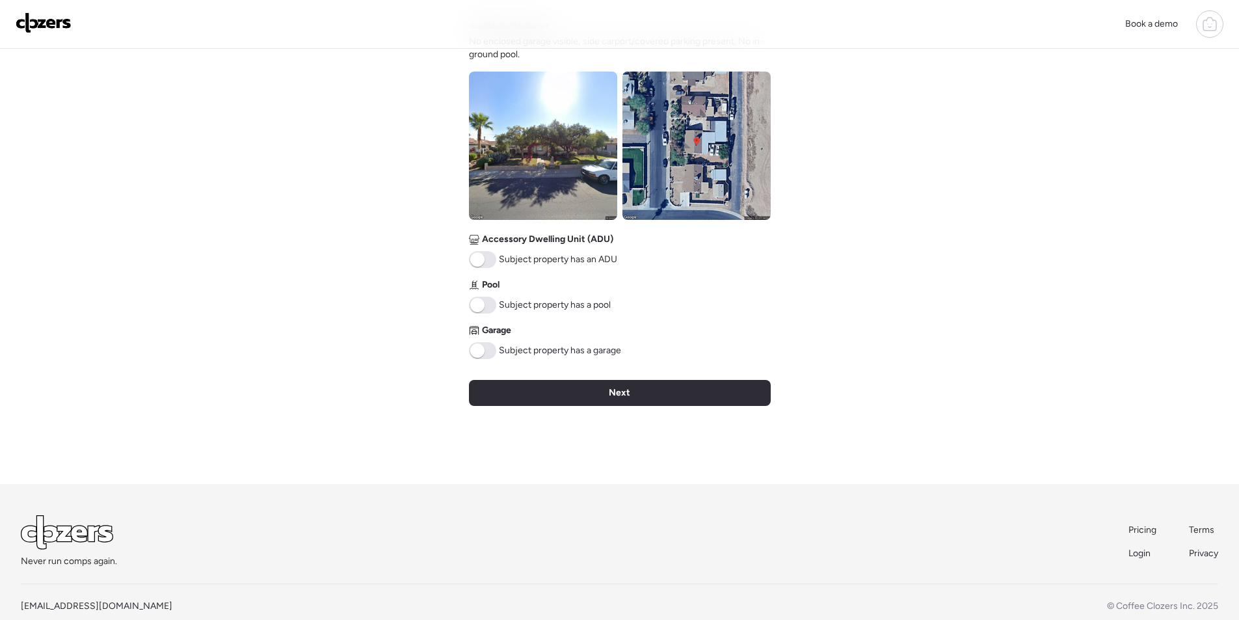
click at [572, 168] on img at bounding box center [543, 146] width 148 height 148
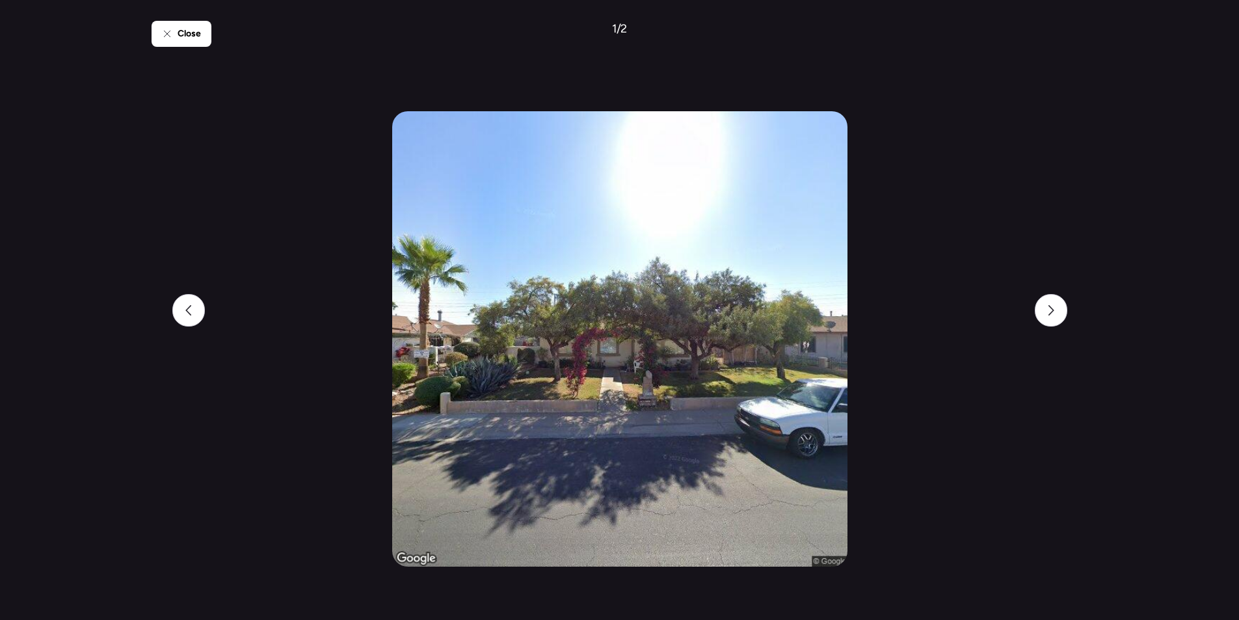
click at [1070, 310] on div "Close 1 / 2" at bounding box center [619, 310] width 936 height 620
click at [1056, 306] on div at bounding box center [1050, 310] width 33 height 33
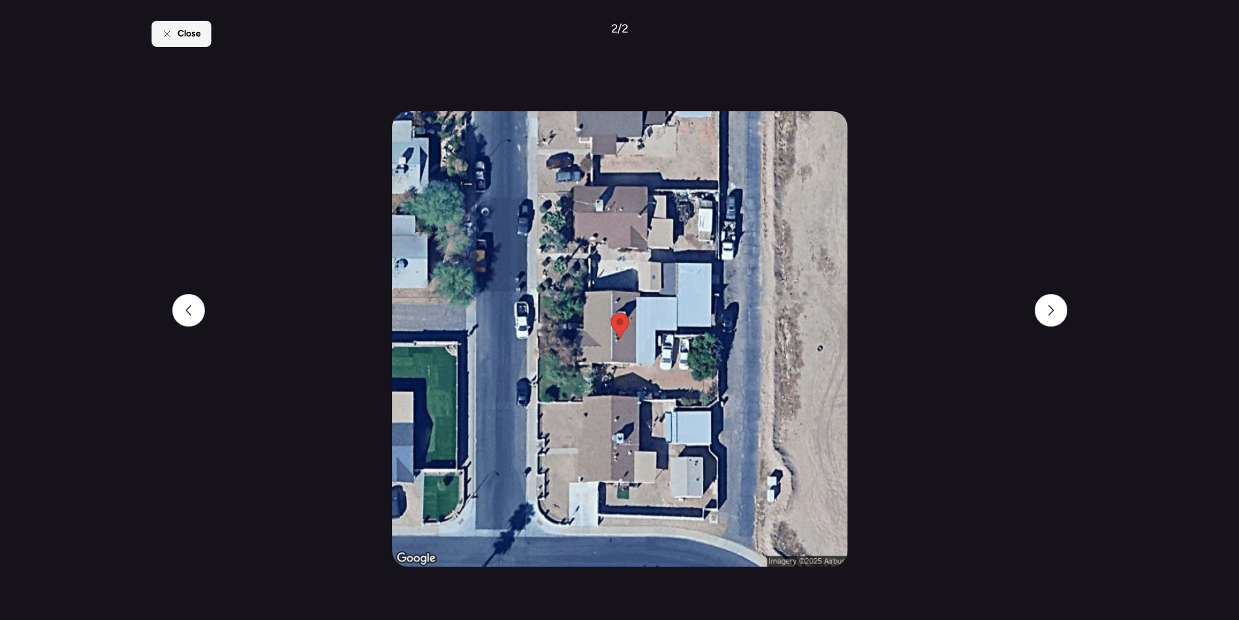
click at [199, 33] on span "Close" at bounding box center [188, 33] width 23 height 13
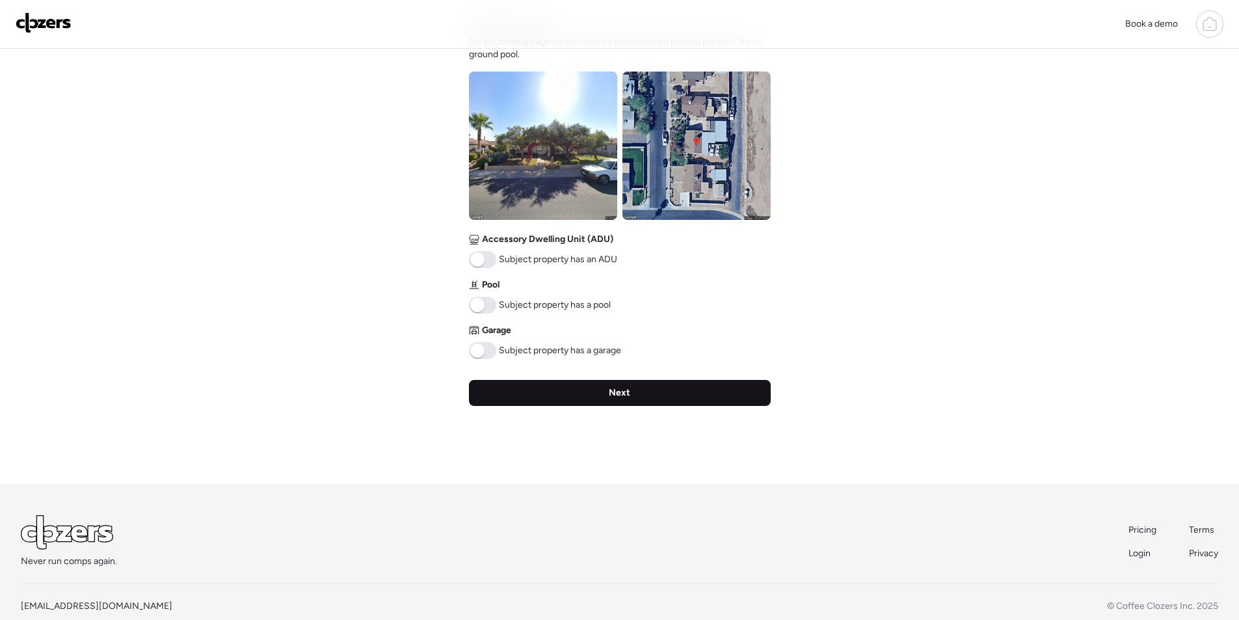
drag, startPoint x: 533, startPoint y: 388, endPoint x: 560, endPoint y: 391, distance: 26.9
click at [534, 388] on div "Next" at bounding box center [620, 393] width 302 height 26
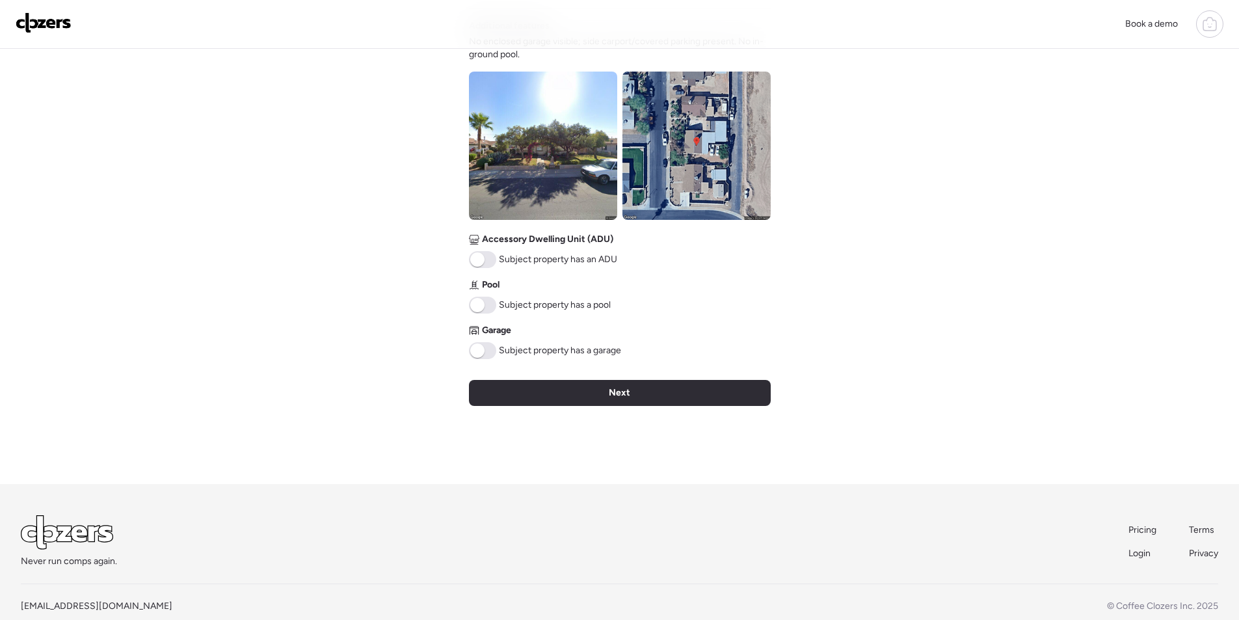
scroll to position [0, 0]
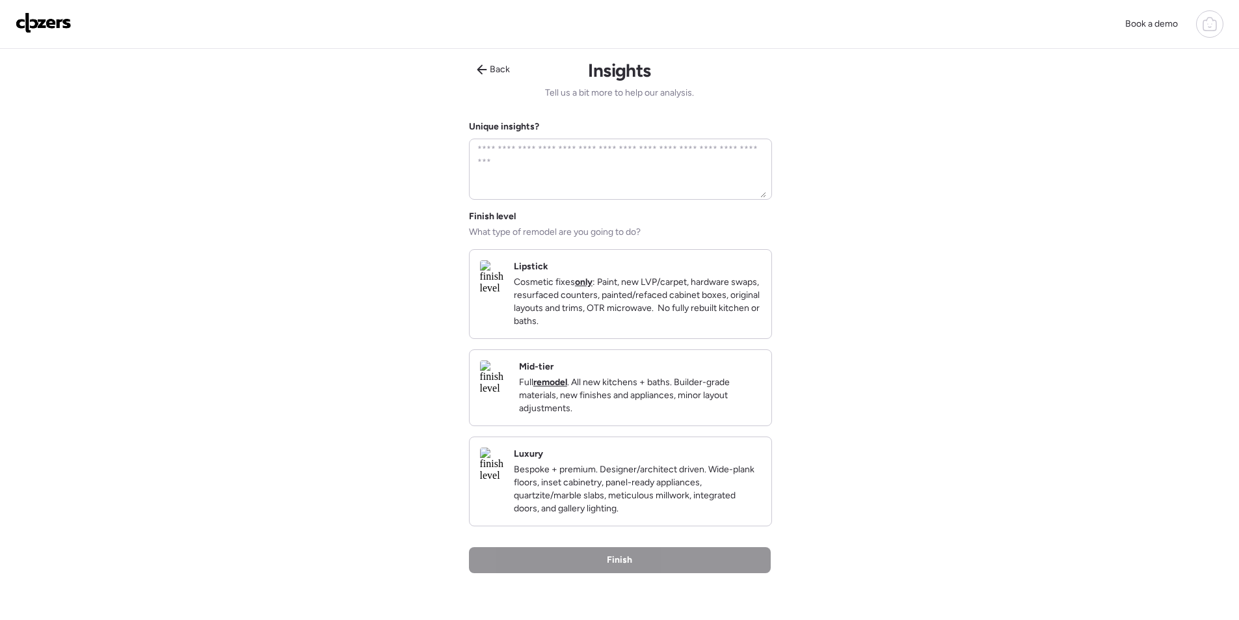
click at [729, 414] on p "Full remodel . All new kitchens + baths. Builder-grade materials, new finishes …" at bounding box center [640, 395] width 242 height 39
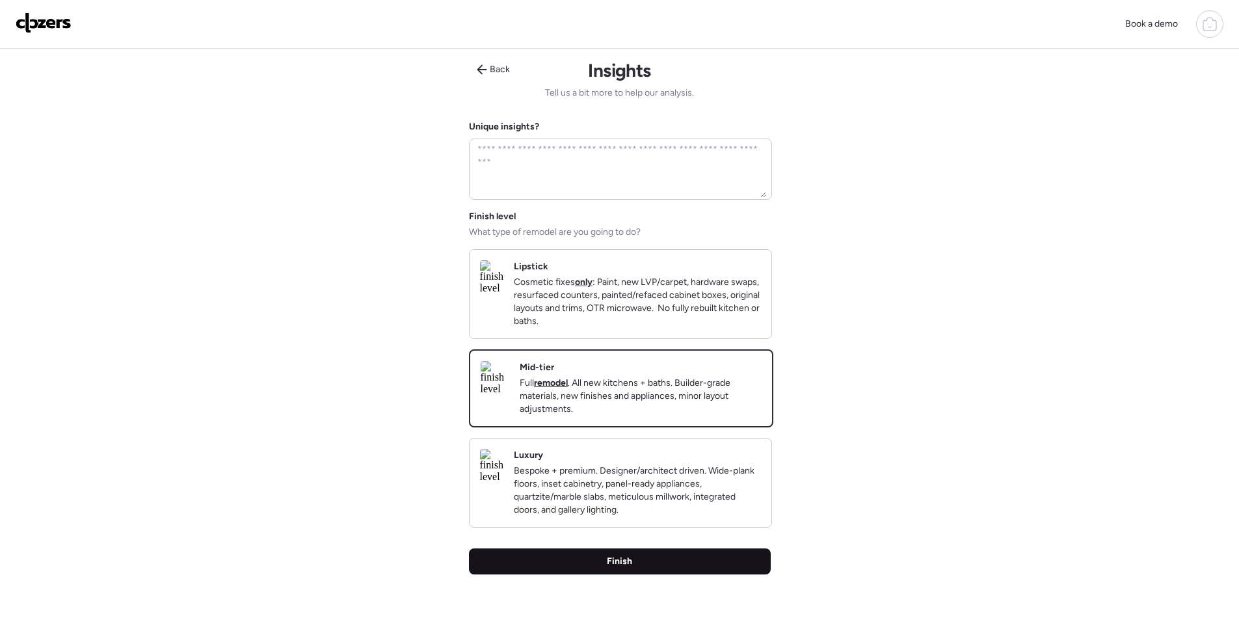
click at [699, 567] on div "Finish" at bounding box center [620, 561] width 302 height 26
